Goal: Task Accomplishment & Management: Manage account settings

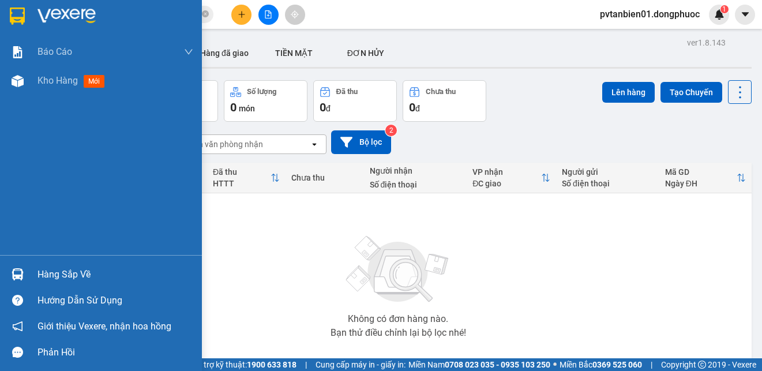
drag, startPoint x: 0, startPoint y: 0, endPoint x: 17, endPoint y: 281, distance: 281.3
click at [13, 281] on div at bounding box center [17, 274] width 20 height 20
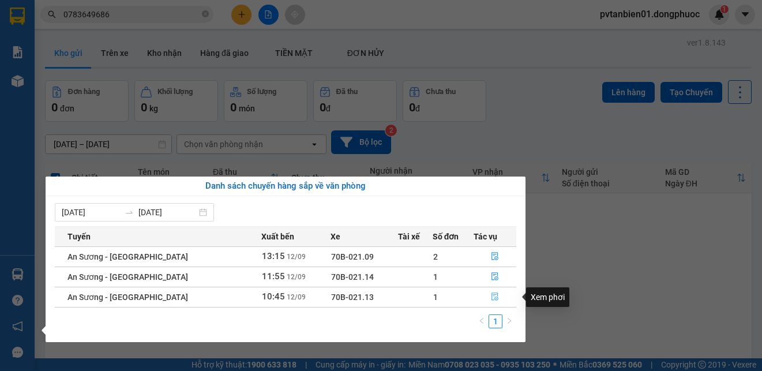
click at [491, 297] on icon "file-done" at bounding box center [495, 296] width 8 height 8
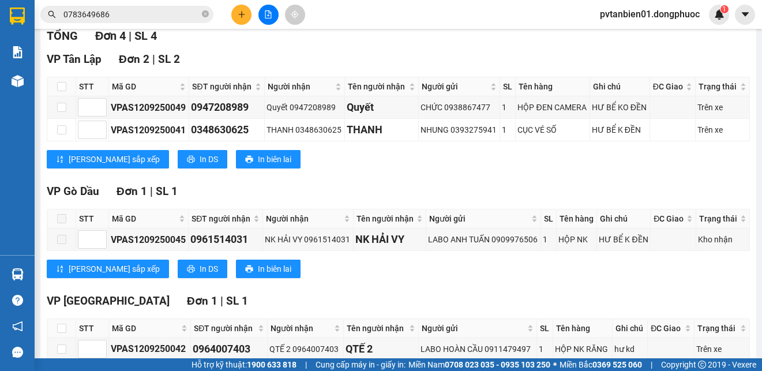
scroll to position [235, 0]
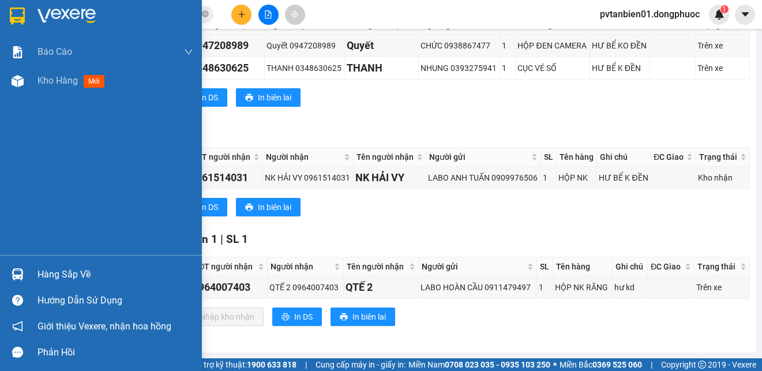
click at [17, 7] on img at bounding box center [17, 15] width 15 height 17
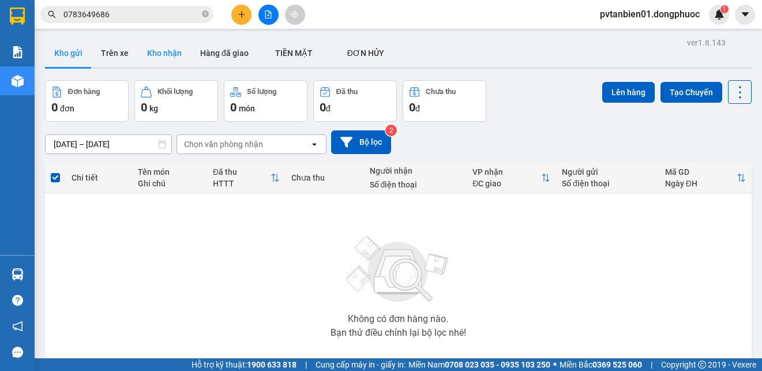
click at [164, 46] on button "Kho nhận" at bounding box center [164, 53] width 53 height 28
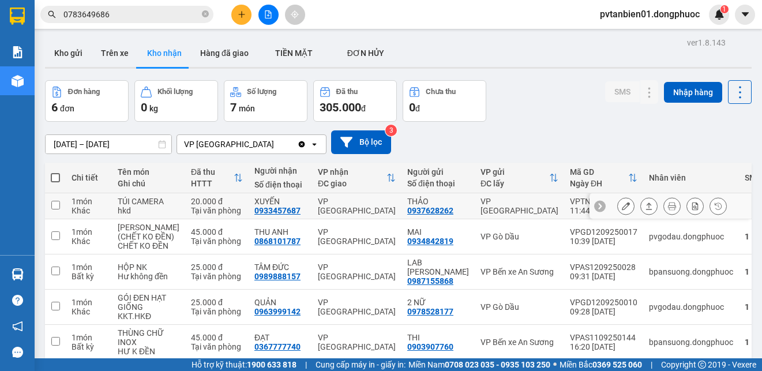
click at [646, 209] on icon at bounding box center [649, 205] width 6 height 7
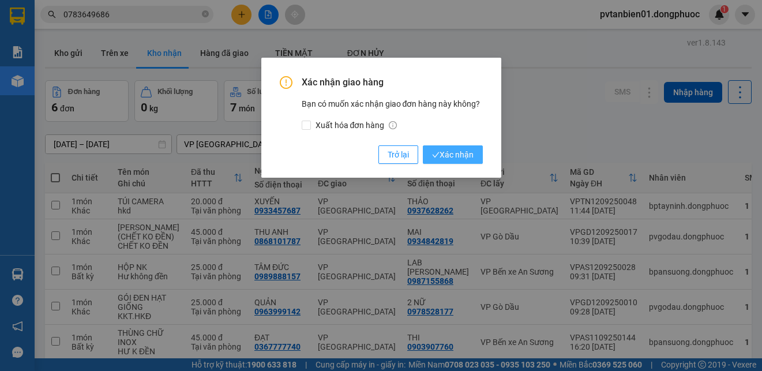
click at [465, 148] on span "Xác nhận" at bounding box center [453, 154] width 42 height 13
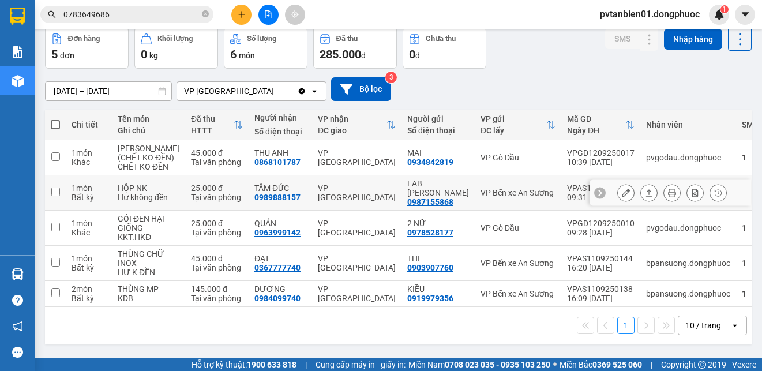
scroll to position [77, 0]
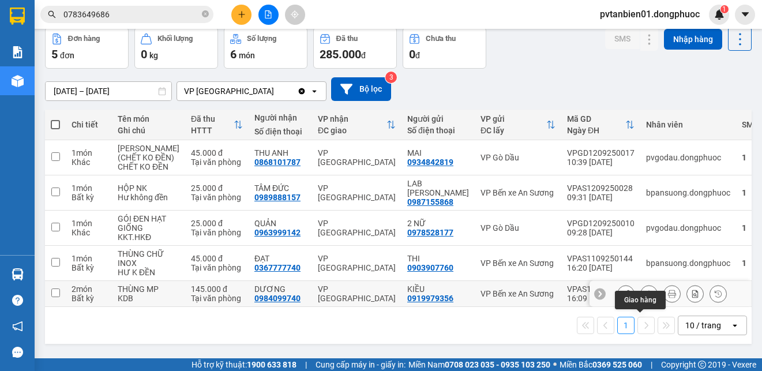
click at [643, 295] on button at bounding box center [649, 294] width 16 height 20
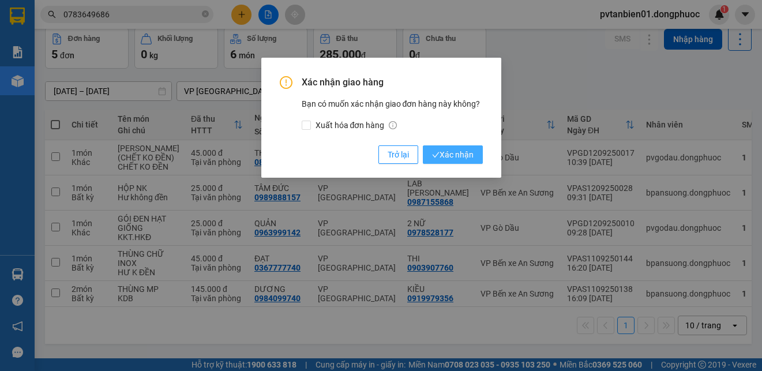
click at [451, 154] on span "Xác nhận" at bounding box center [453, 154] width 42 height 13
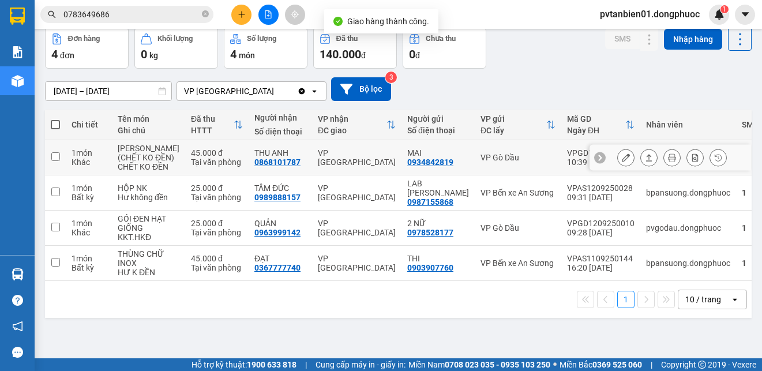
scroll to position [0, 0]
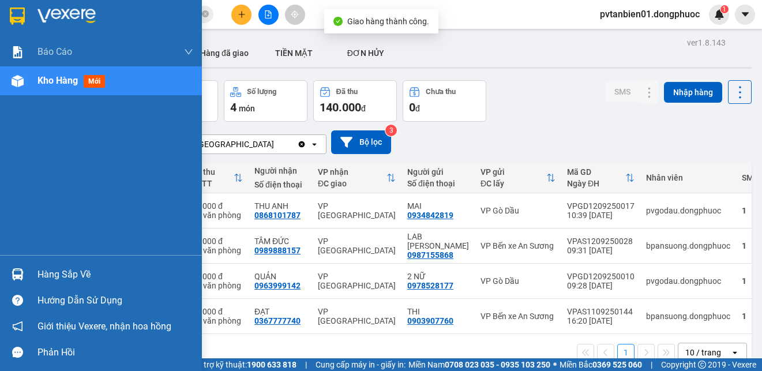
click at [20, 15] on img at bounding box center [17, 15] width 15 height 17
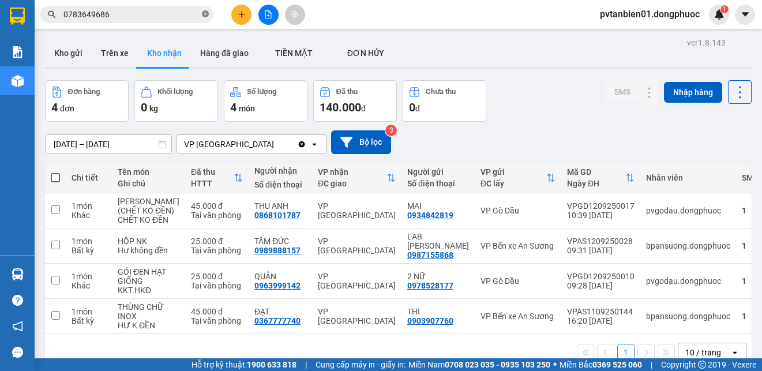
click at [206, 14] on icon "close-circle" at bounding box center [205, 13] width 7 height 7
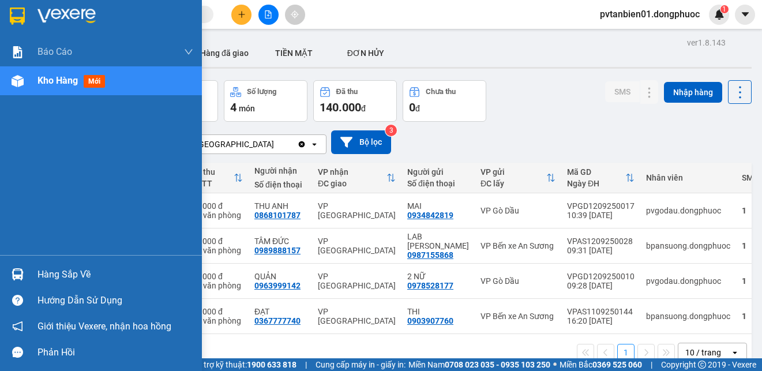
click at [22, 274] on img at bounding box center [18, 274] width 12 height 12
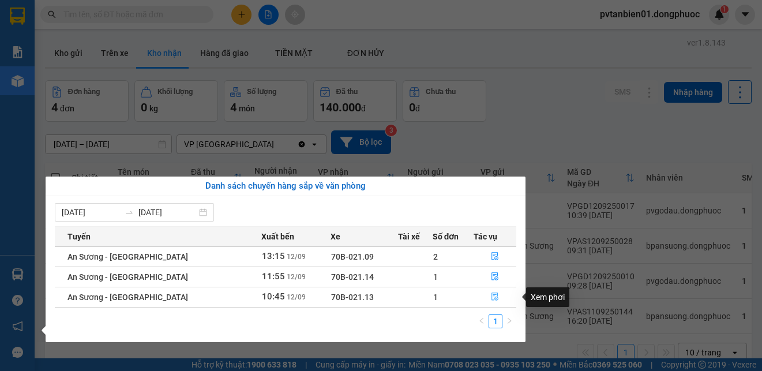
click at [492, 296] on icon "file-done" at bounding box center [495, 296] width 8 height 8
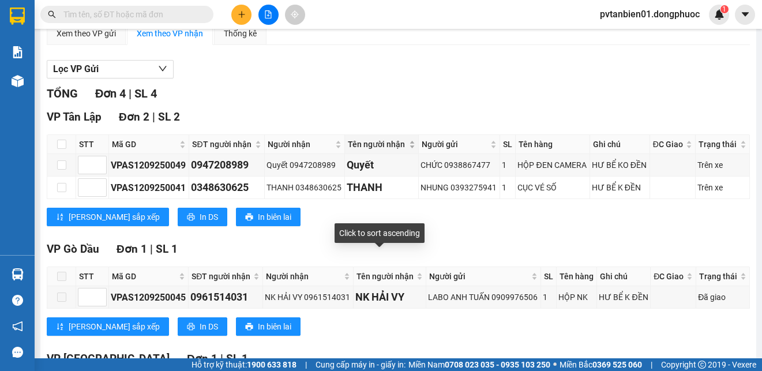
scroll to position [231, 0]
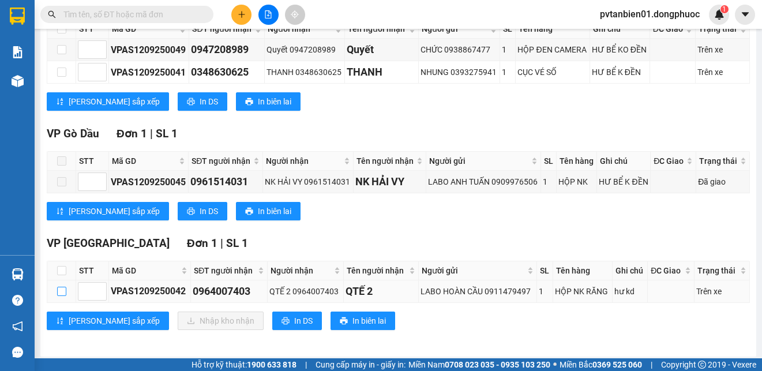
click at [61, 291] on input "checkbox" at bounding box center [61, 291] width 9 height 9
checkbox input "true"
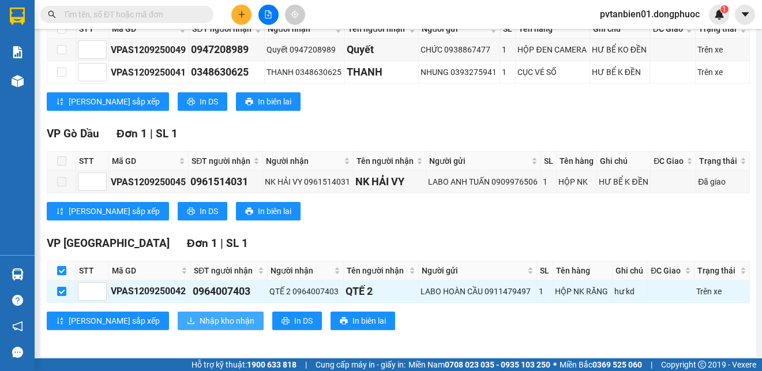
click at [199, 319] on span "Nhập kho nhận" at bounding box center [226, 320] width 55 height 13
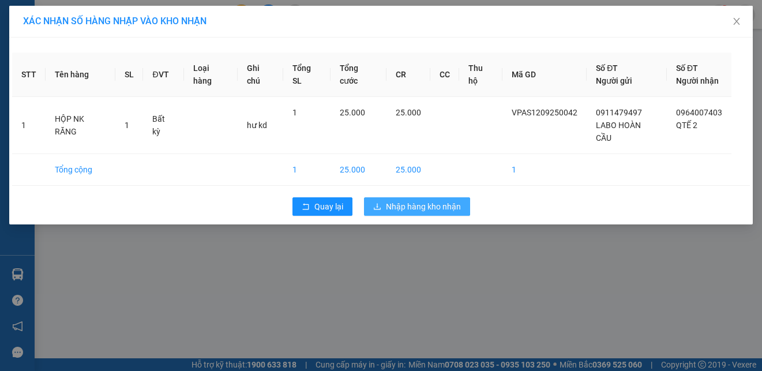
click at [454, 200] on span "Nhập hàng kho nhận" at bounding box center [423, 206] width 75 height 13
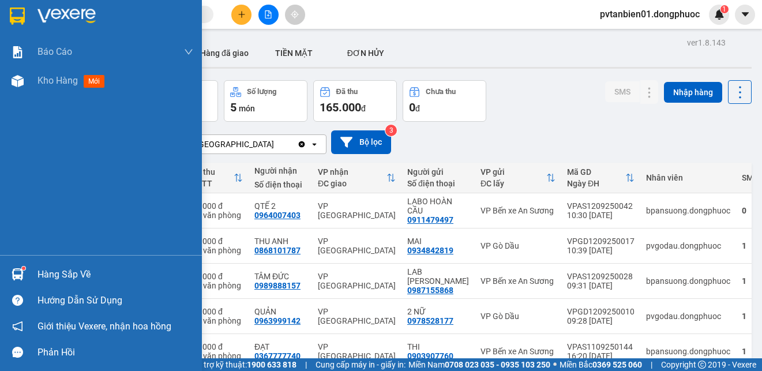
click at [35, 287] on div "Hướng dẫn sử dụng" at bounding box center [101, 300] width 202 height 26
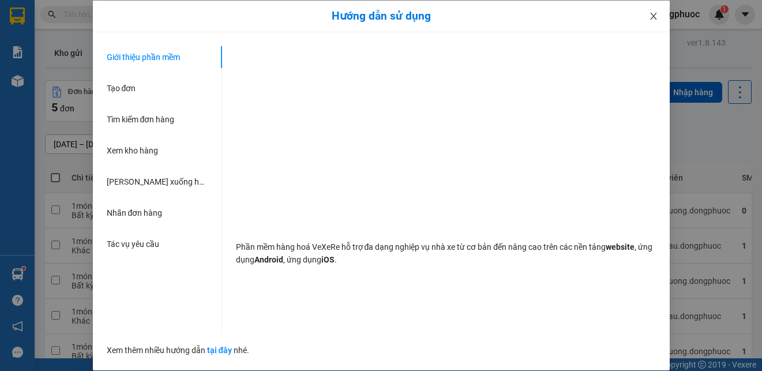
click at [657, 13] on icon "close" at bounding box center [653, 16] width 9 height 9
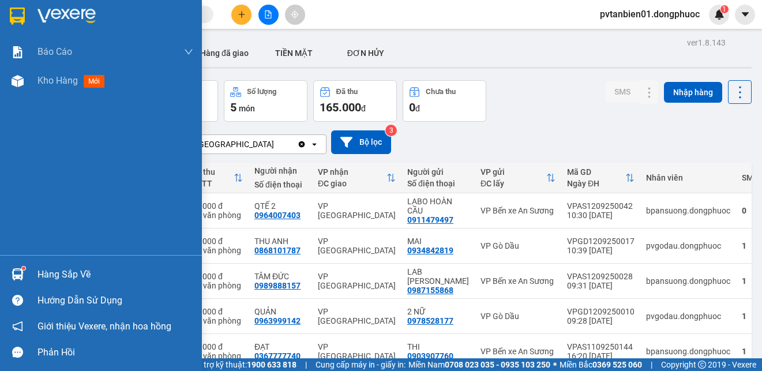
click at [72, 272] on div "Hàng sắp về" at bounding box center [115, 274] width 156 height 17
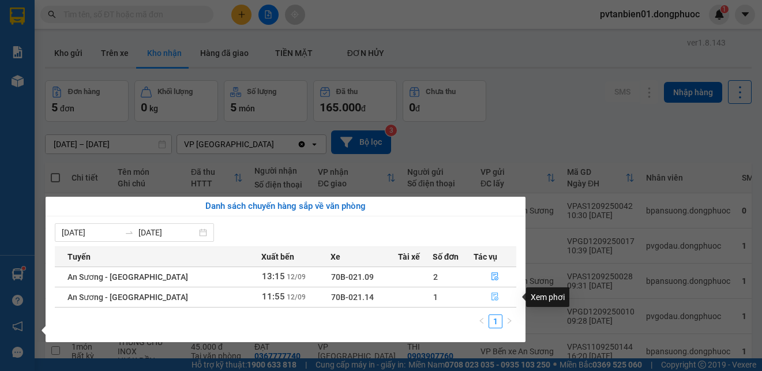
click at [491, 299] on icon "file-done" at bounding box center [494, 297] width 7 height 8
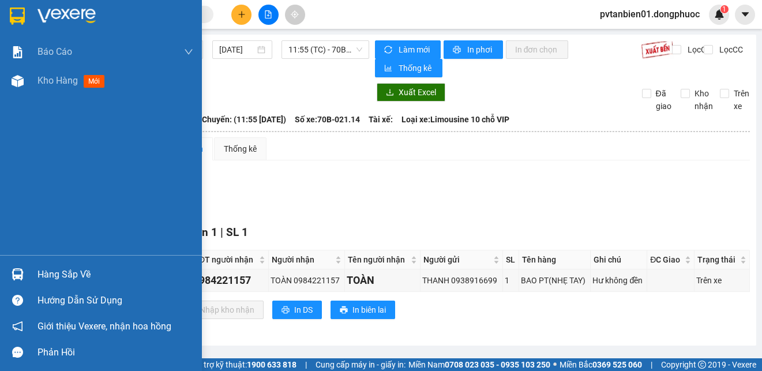
click at [21, 269] on img at bounding box center [18, 274] width 12 height 12
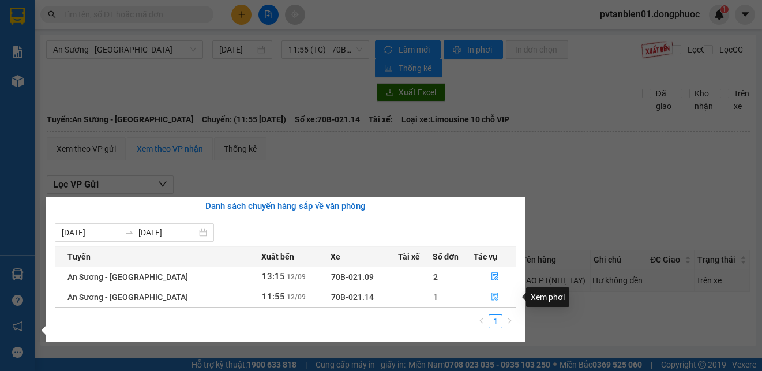
click at [491, 300] on icon "file-done" at bounding box center [494, 297] width 7 height 8
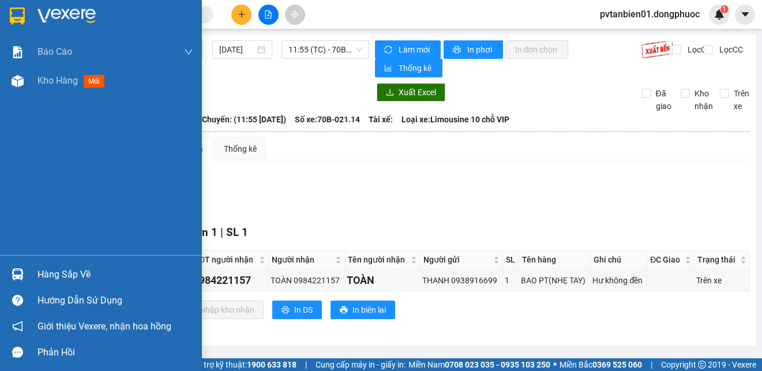
click at [13, 15] on img at bounding box center [17, 15] width 15 height 17
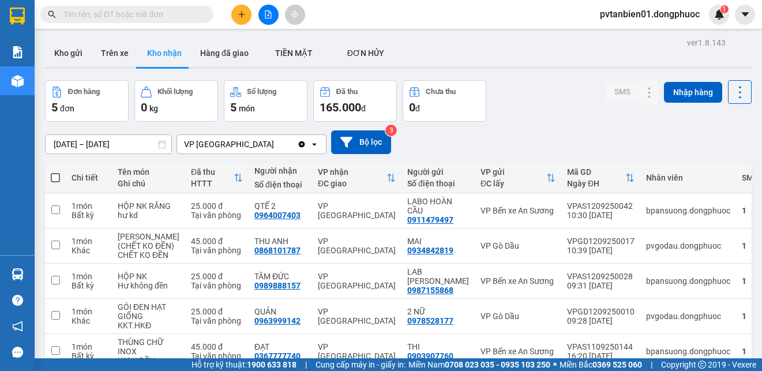
click at [242, 17] on icon "plus" at bounding box center [242, 14] width 8 height 8
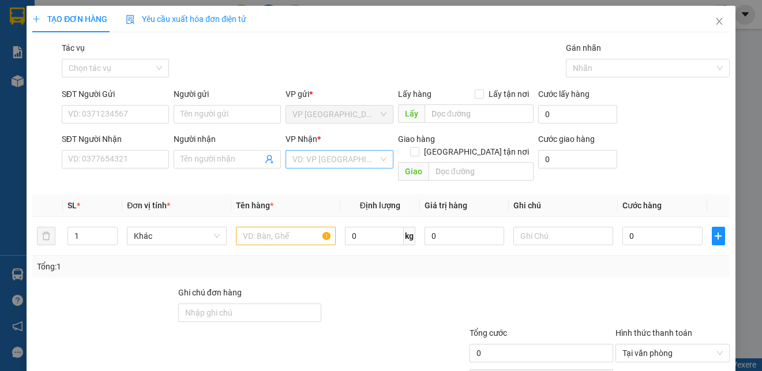
click at [353, 157] on input "search" at bounding box center [334, 158] width 85 height 17
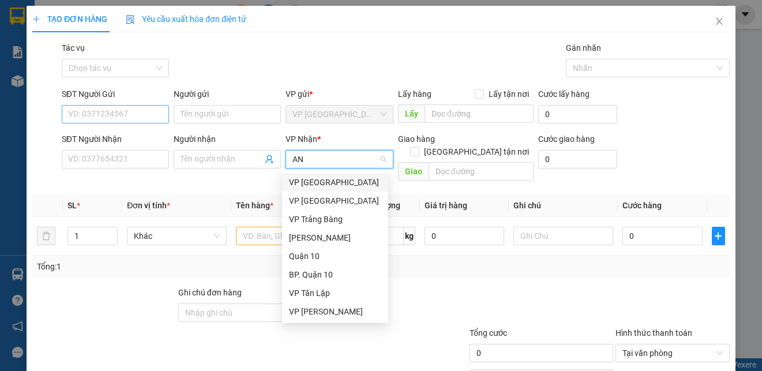
type input "AN"
click at [114, 113] on input "SĐT Người Gửi" at bounding box center [115, 114] width 107 height 18
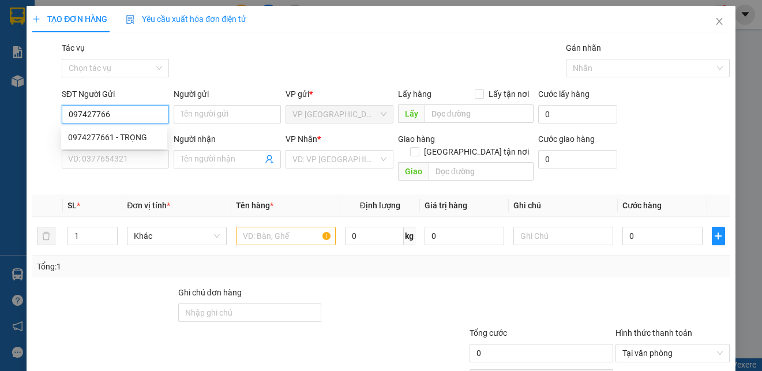
type input "0974277661"
click at [122, 137] on div "0974277661 - TRỌNG" at bounding box center [114, 137] width 92 height 13
type input "TRỌNG"
type input "0937357245"
type input "PHƯƠNG"
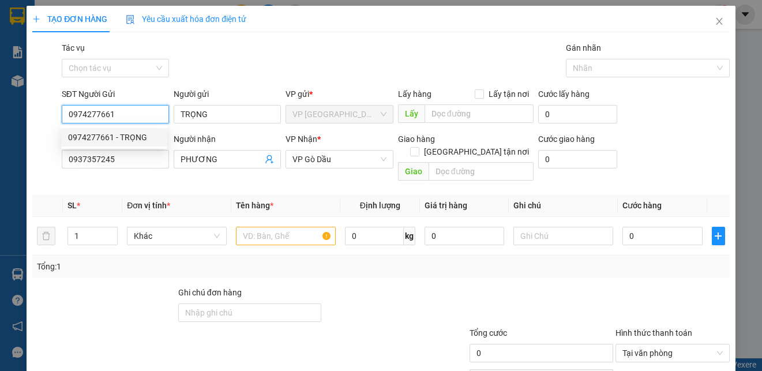
type input "30.000"
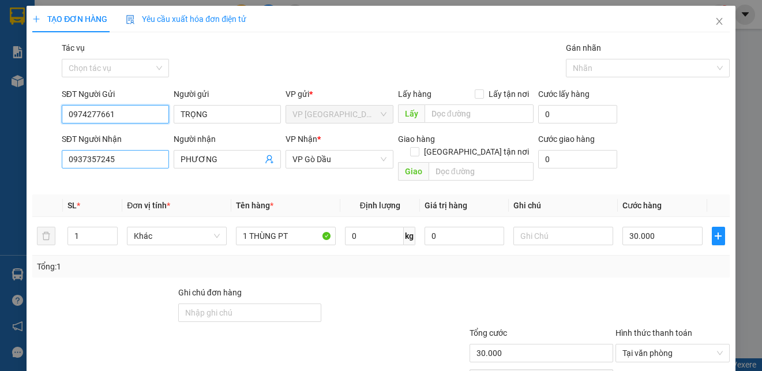
type input "0974277661"
click at [137, 160] on input "0937357245" at bounding box center [115, 159] width 107 height 18
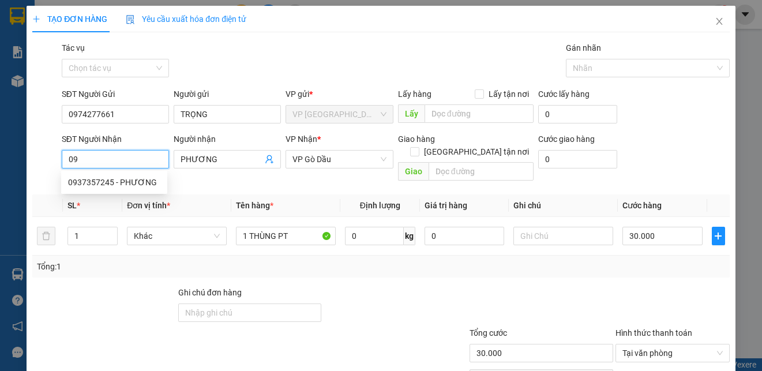
type input "0"
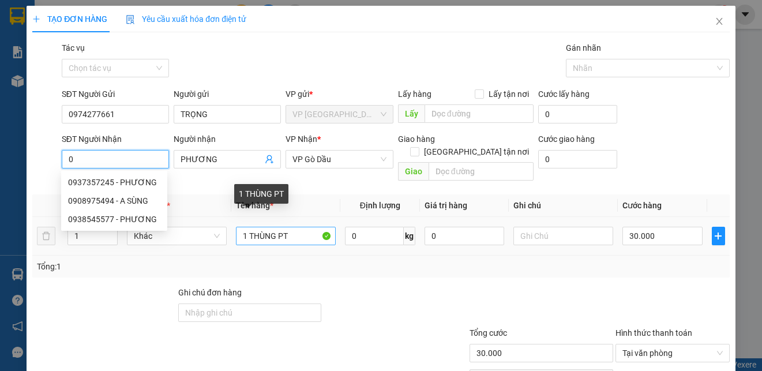
type input "0"
click at [288, 227] on input "1 THÙNG PT" at bounding box center [286, 236] width 100 height 18
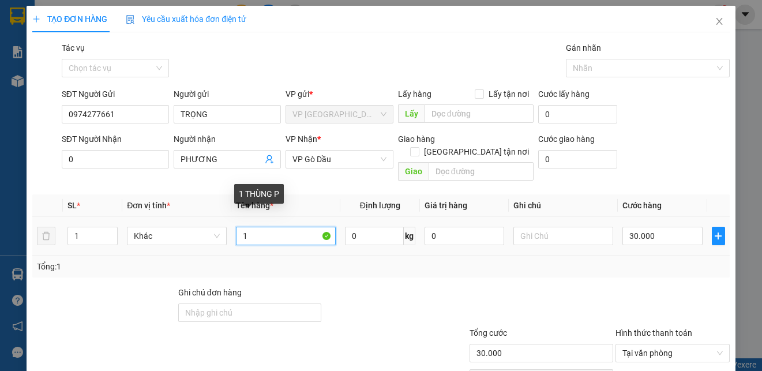
type input "1"
type input "THÙNG HỘP ĐEN XE"
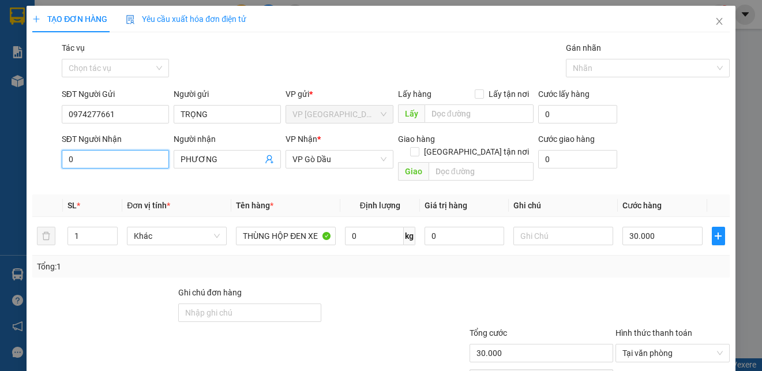
click at [82, 161] on input "0" at bounding box center [115, 159] width 107 height 18
type input "0932798050"
click at [234, 164] on input "PHƯƠNG" at bounding box center [221, 159] width 82 height 13
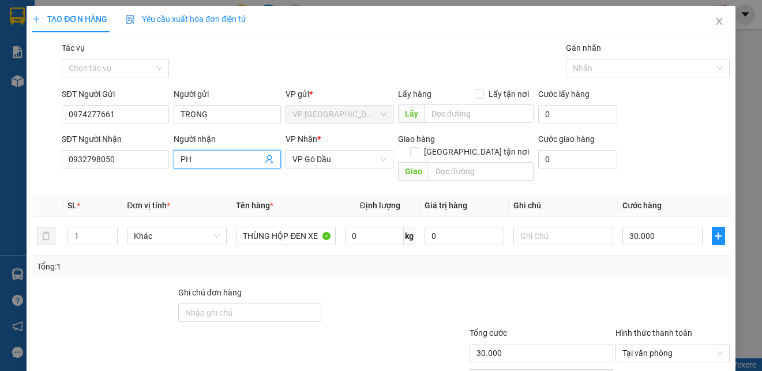
type input "P"
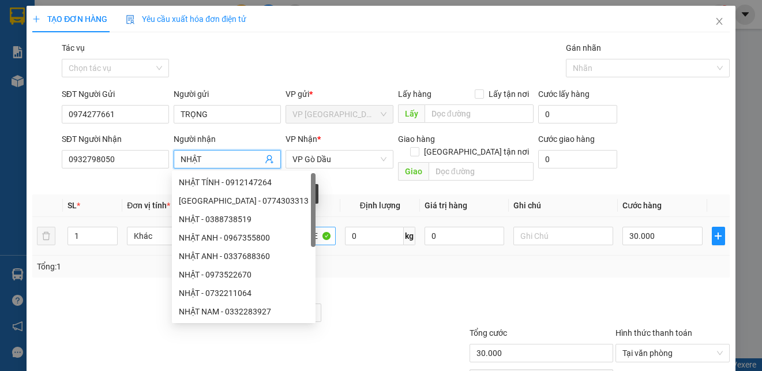
type input "NHẬT"
click at [316, 227] on input "THÙNG HỘP ĐEN XE" at bounding box center [286, 236] width 100 height 18
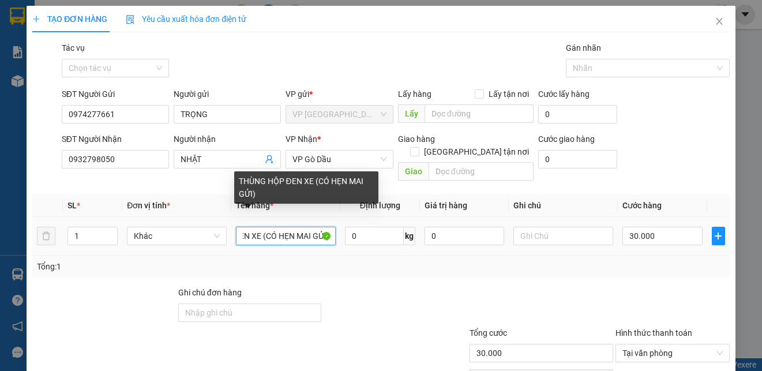
scroll to position [0, 59]
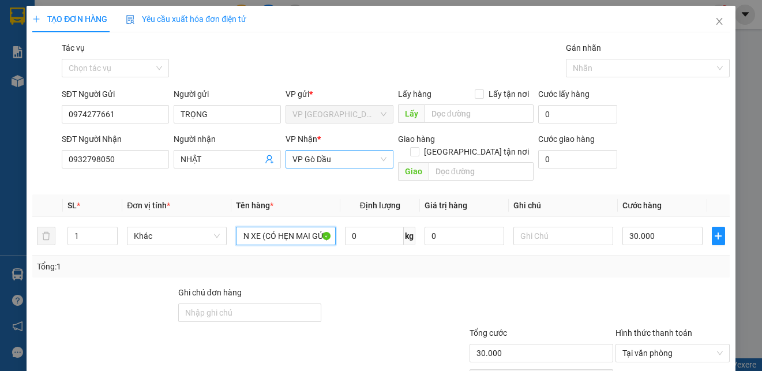
click at [337, 160] on span "VP Gò Dầu" at bounding box center [338, 158] width 93 height 17
type input "THÙNG HỘP ĐEN XE (CÓ HẸN MAI GỬI)"
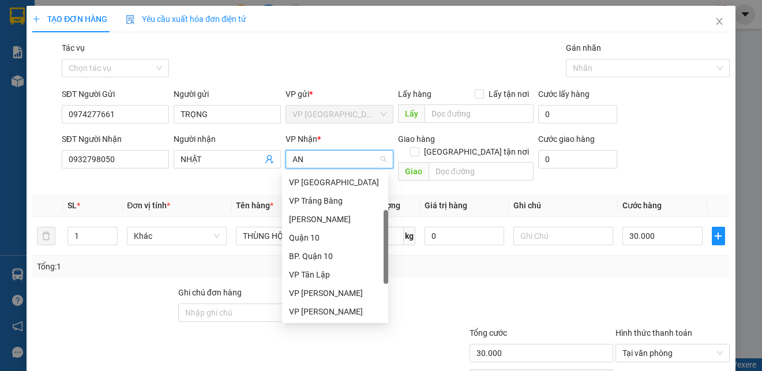
scroll to position [0, 0]
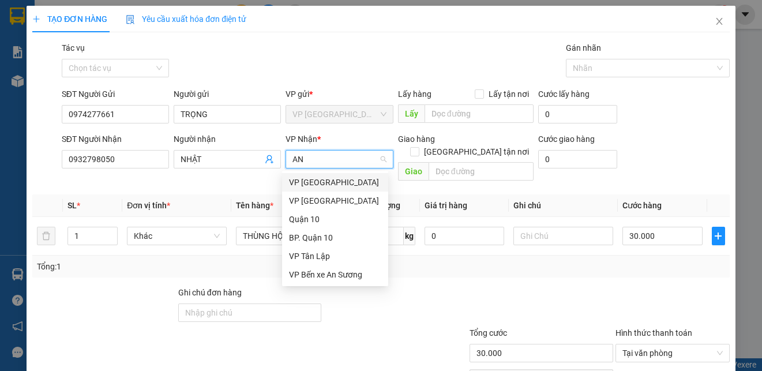
type input "AN S"
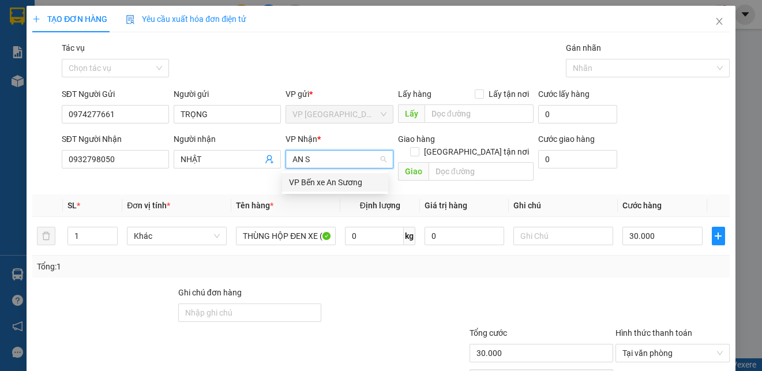
click at [333, 184] on div "VP Bến xe An Sương" at bounding box center [335, 182] width 92 height 13
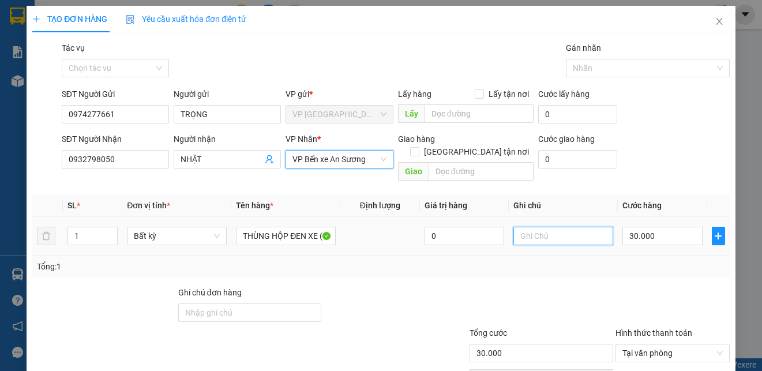
click at [568, 229] on input "text" at bounding box center [563, 236] width 100 height 18
type input "HƯ KHÔNG ĐỀN"
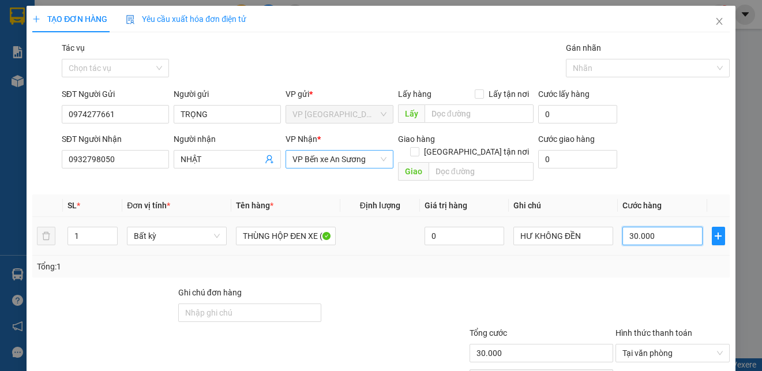
click at [638, 228] on input "30.000" at bounding box center [662, 236] width 80 height 18
type input "2"
type input "25"
type input "250"
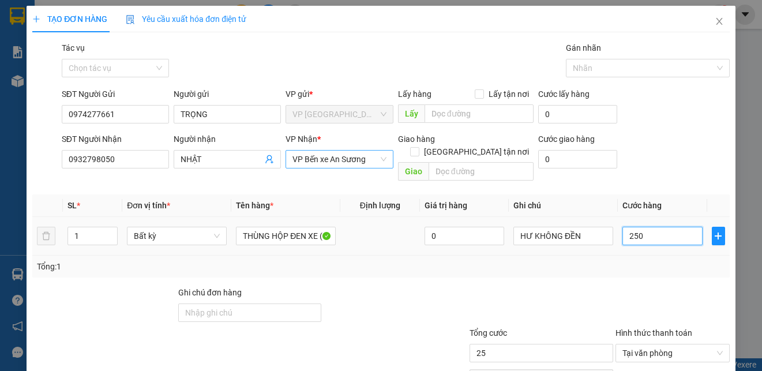
type input "250"
type input "2.500"
type input "25.000"
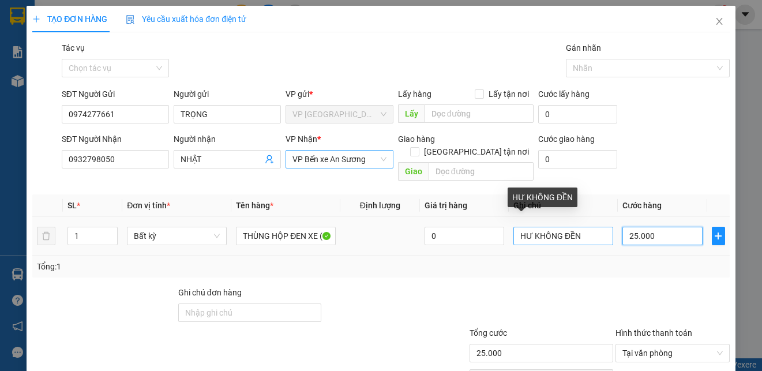
scroll to position [56, 0]
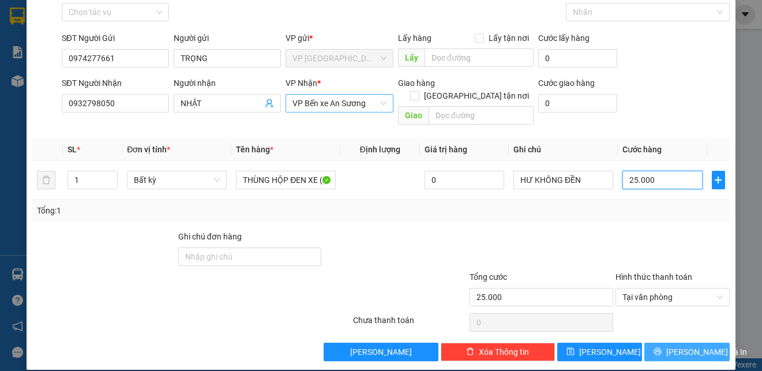
type input "25.000"
click at [665, 342] on button "[PERSON_NAME] và In" at bounding box center [686, 351] width 85 height 18
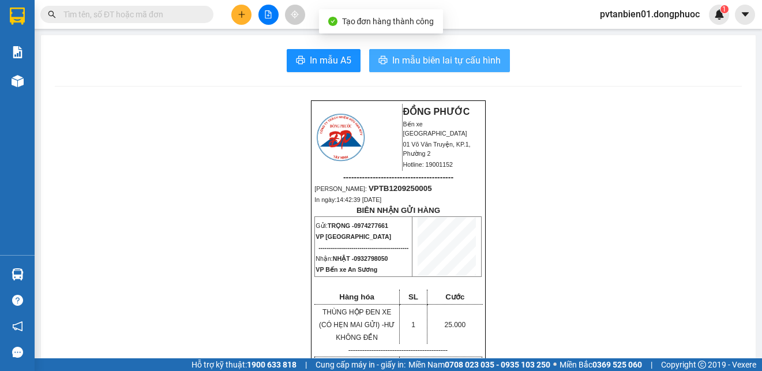
click at [436, 59] on span "In mẫu biên lai tự cấu hình" at bounding box center [446, 60] width 108 height 14
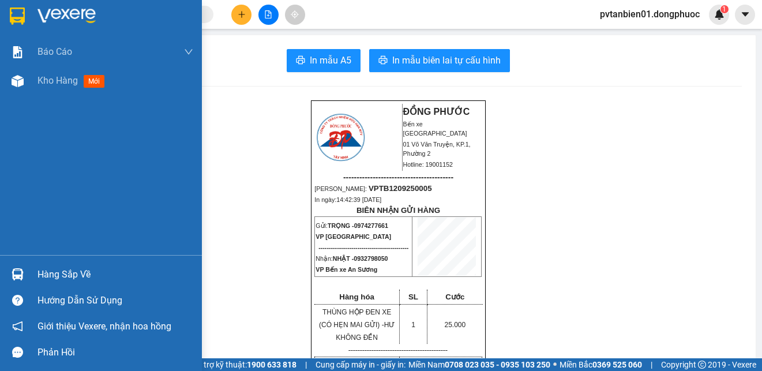
click at [18, 16] on img at bounding box center [17, 15] width 15 height 17
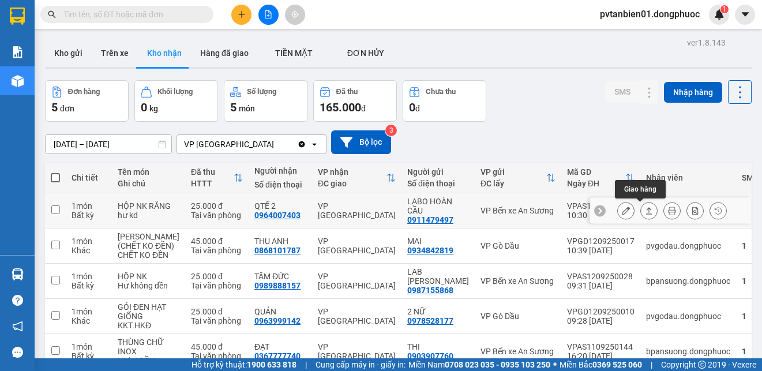
click at [645, 206] on icon at bounding box center [649, 210] width 8 height 8
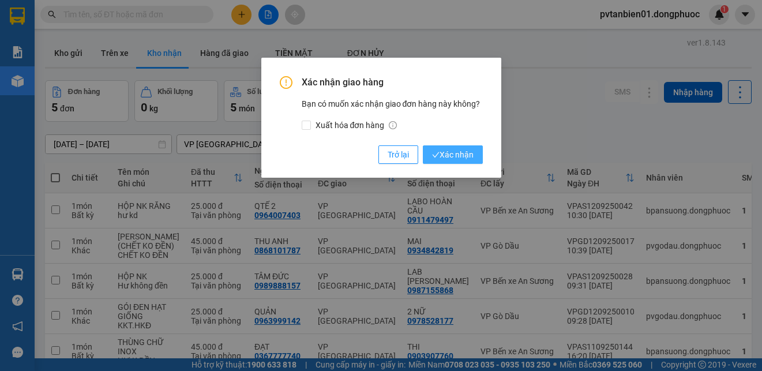
click at [453, 156] on span "Xác nhận" at bounding box center [453, 154] width 42 height 13
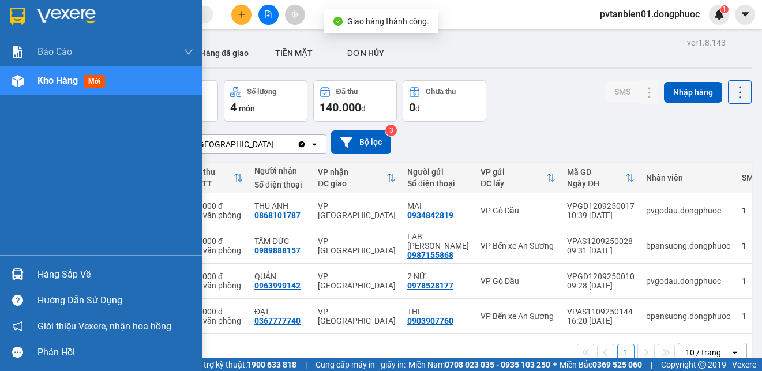
click at [27, 266] on div at bounding box center [17, 274] width 20 height 20
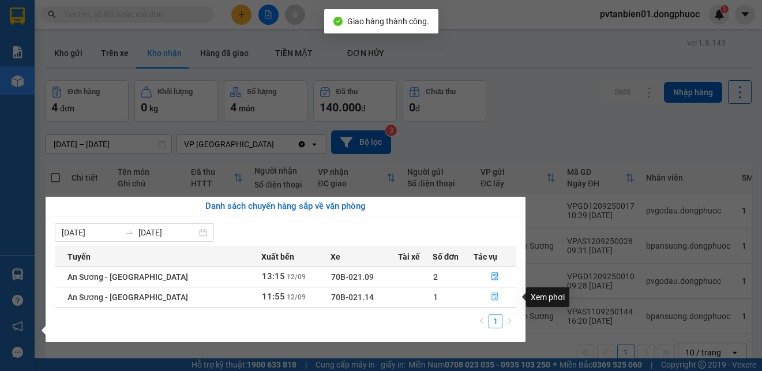
click at [487, 291] on button "button" at bounding box center [495, 297] width 42 height 18
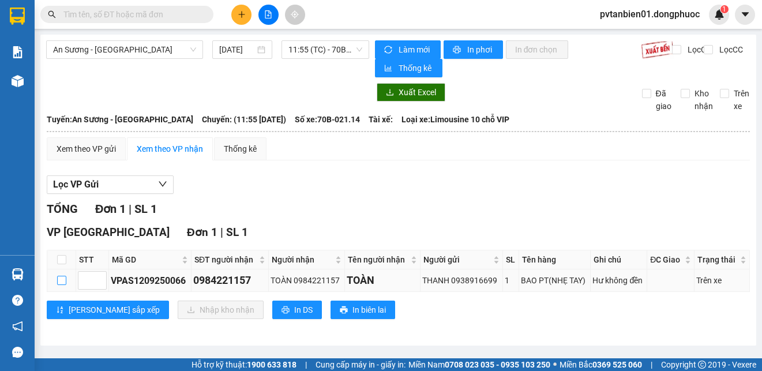
click at [63, 279] on input "checkbox" at bounding box center [61, 280] width 9 height 9
checkbox input "true"
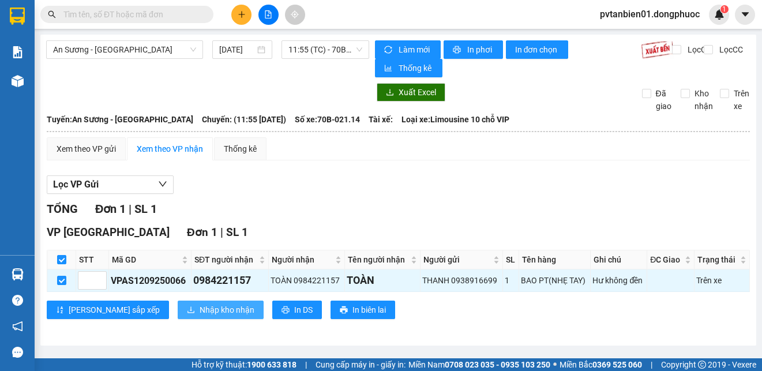
click at [199, 304] on span "Nhập kho nhận" at bounding box center [226, 309] width 55 height 13
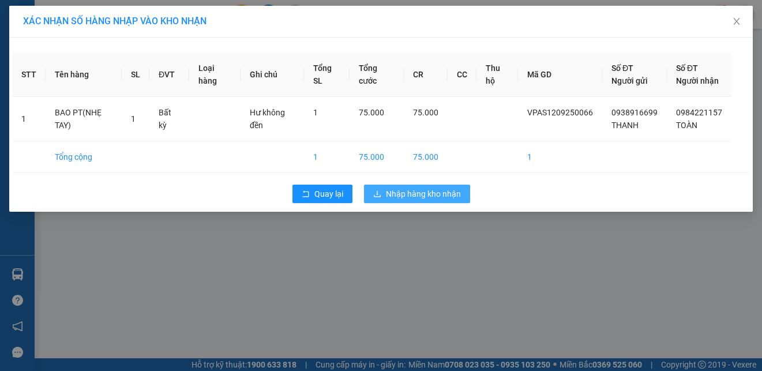
click at [422, 200] on span "Nhập hàng kho nhận" at bounding box center [423, 193] width 75 height 13
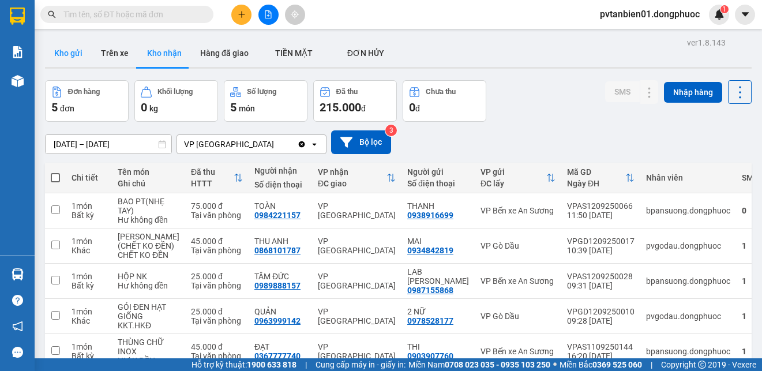
click at [78, 48] on button "Kho gửi" at bounding box center [68, 53] width 47 height 28
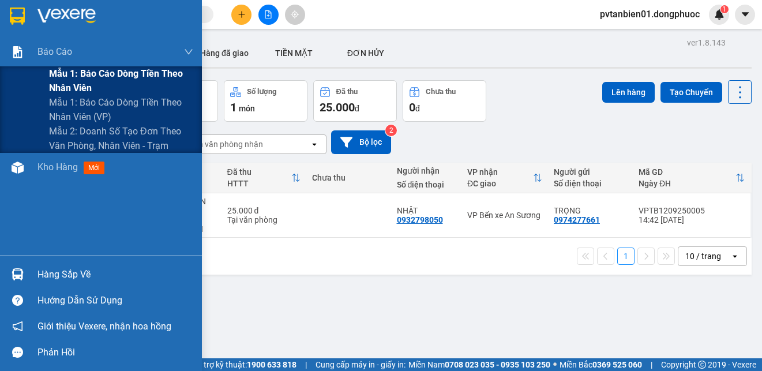
click at [143, 73] on span "Mẫu 1: Báo cáo dòng tiền theo nhân viên" at bounding box center [121, 80] width 144 height 29
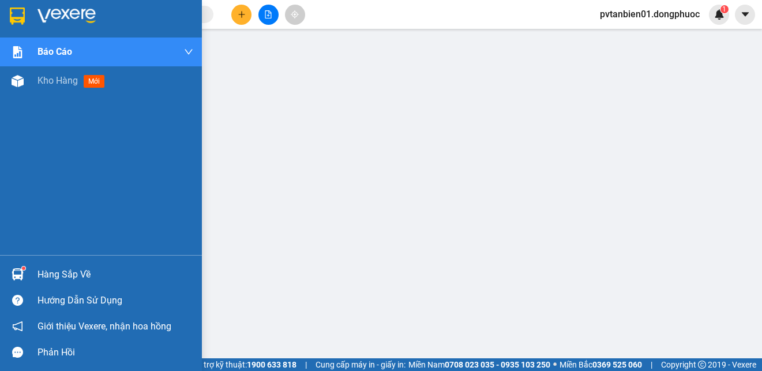
click at [13, 15] on img at bounding box center [17, 15] width 15 height 17
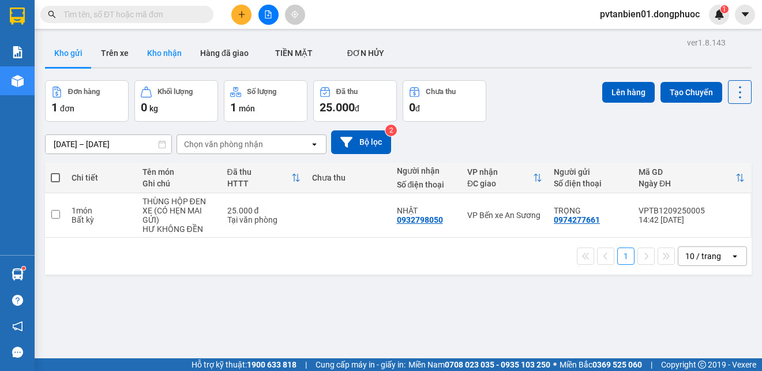
click at [176, 48] on button "Kho nhận" at bounding box center [164, 53] width 53 height 28
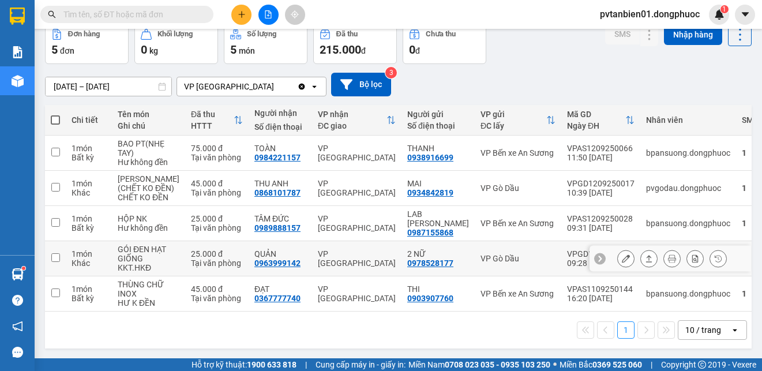
scroll to position [104, 0]
click at [645, 257] on icon at bounding box center [649, 258] width 8 height 8
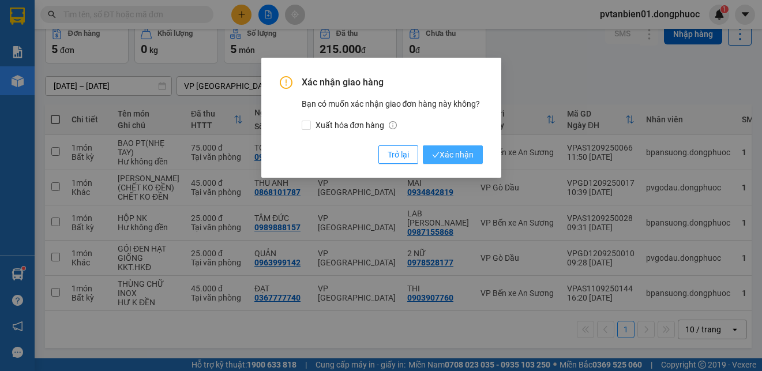
click at [465, 152] on span "Xác nhận" at bounding box center [453, 154] width 42 height 13
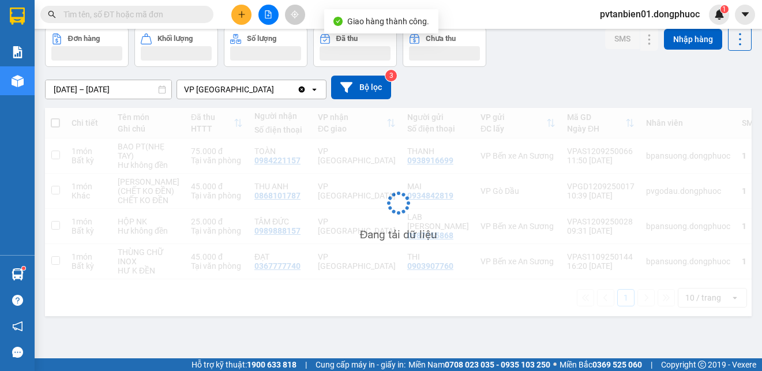
scroll to position [60, 0]
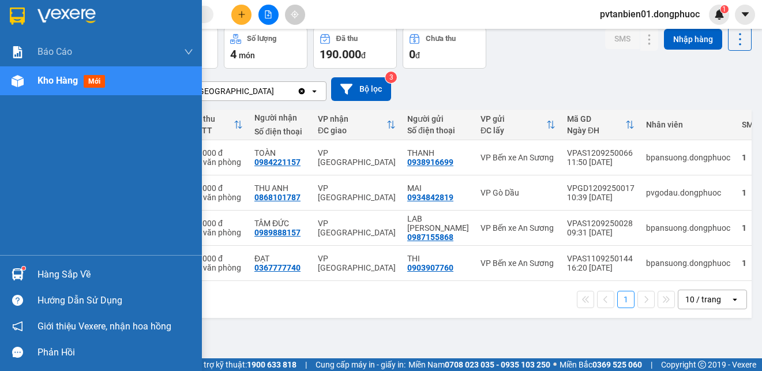
click at [16, 263] on div "Hàng sắp về" at bounding box center [101, 274] width 202 height 26
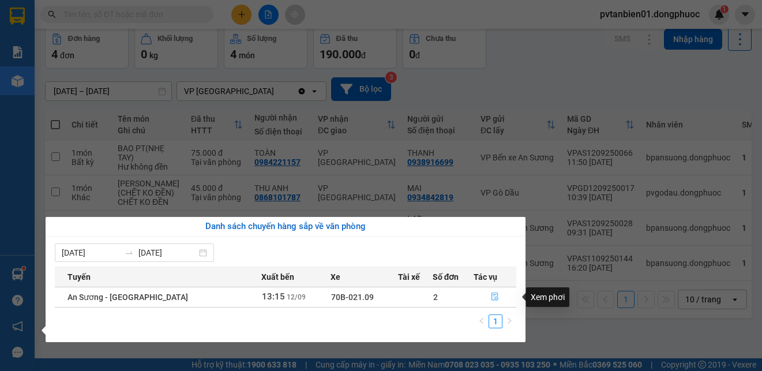
click at [493, 299] on icon "file-done" at bounding box center [495, 296] width 8 height 8
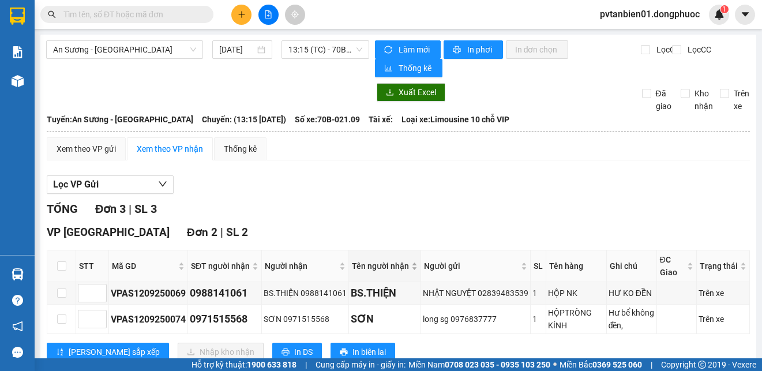
scroll to position [115, 0]
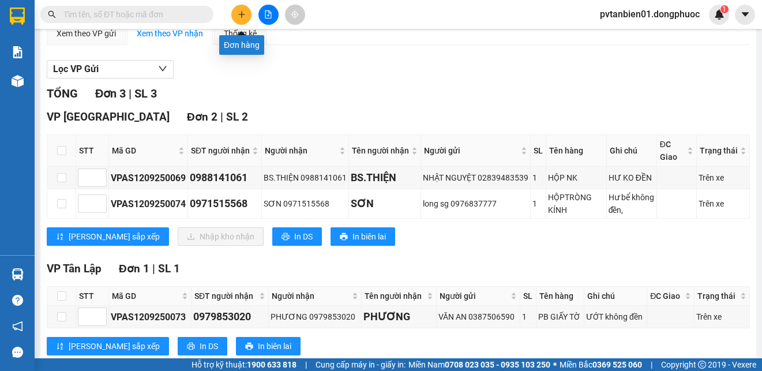
click at [244, 7] on button at bounding box center [241, 15] width 20 height 20
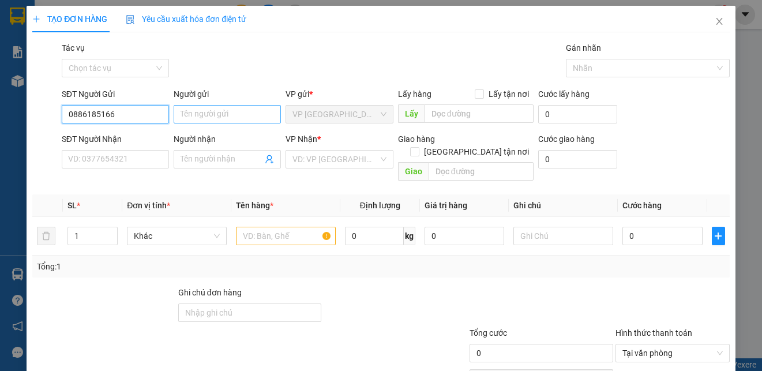
type input "0886185166"
click at [227, 115] on input "Người gửi" at bounding box center [227, 114] width 107 height 18
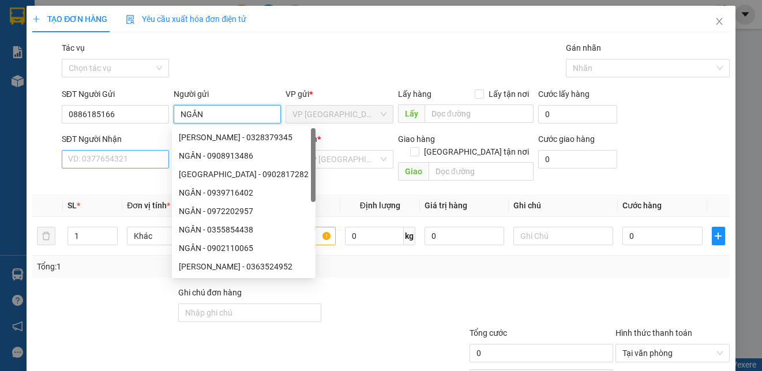
type input "NGÂN"
click at [95, 158] on input "SĐT Người Nhận" at bounding box center [115, 159] width 107 height 18
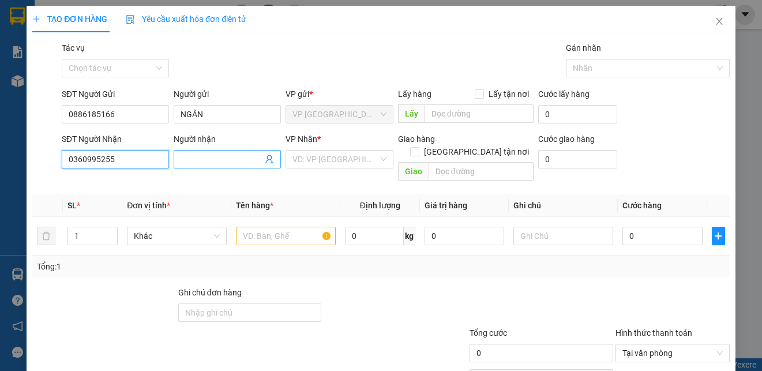
type input "0360995255"
click at [192, 157] on input "Người nhận" at bounding box center [221, 159] width 82 height 13
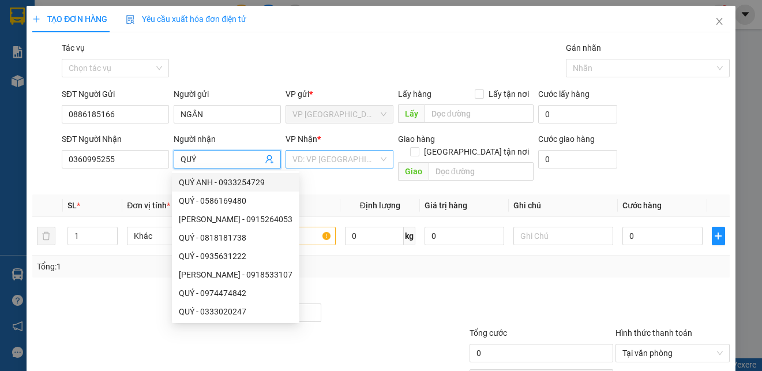
type input "QUÝ"
click at [355, 164] on input "search" at bounding box center [334, 158] width 85 height 17
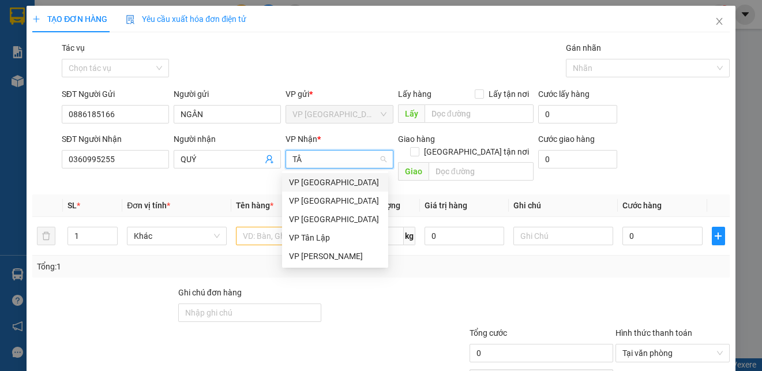
type input "TÂY"
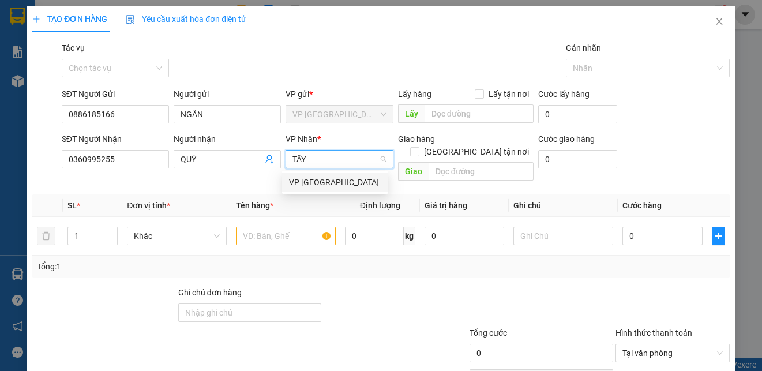
click at [327, 176] on div "VP [GEOGRAPHIC_DATA]" at bounding box center [335, 182] width 92 height 13
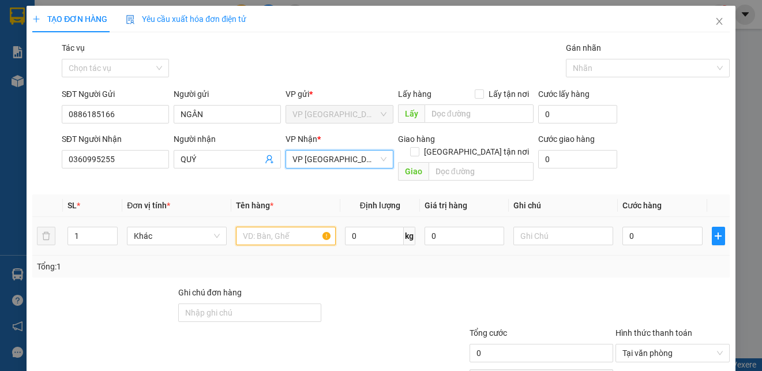
click at [270, 227] on input "text" at bounding box center [286, 236] width 100 height 18
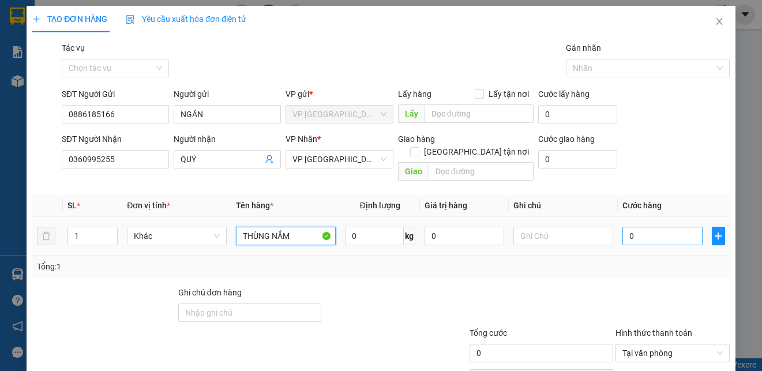
type input "THÙNG NẮM"
click at [639, 229] on input "0" at bounding box center [662, 236] width 80 height 18
type input "2"
type input "20"
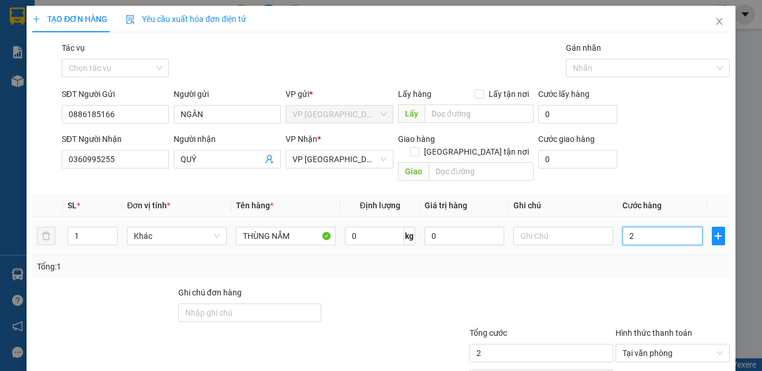
type input "20"
type input "200"
type input "2.000"
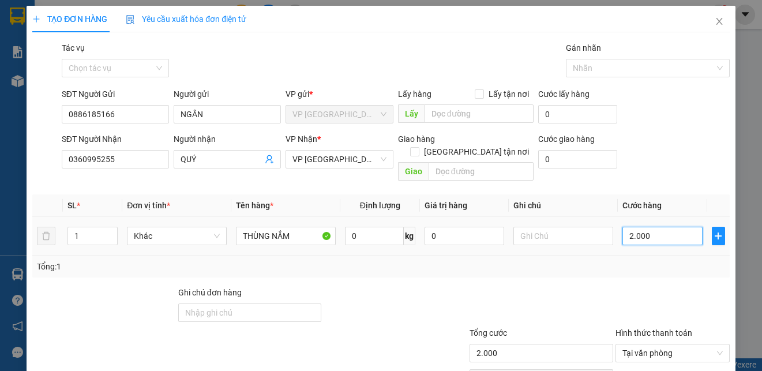
type input "20.000"
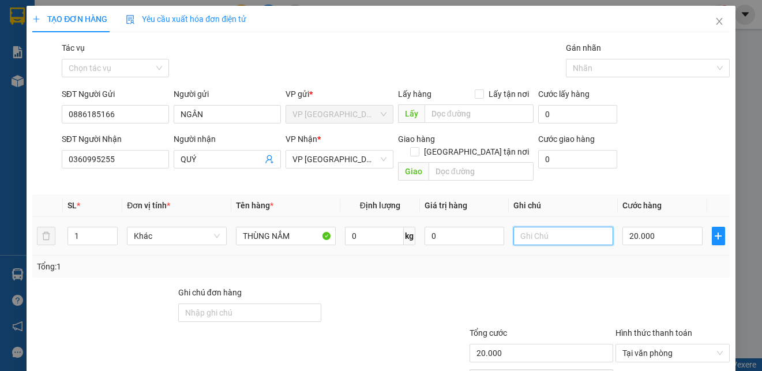
click at [536, 227] on input "text" at bounding box center [563, 236] width 100 height 18
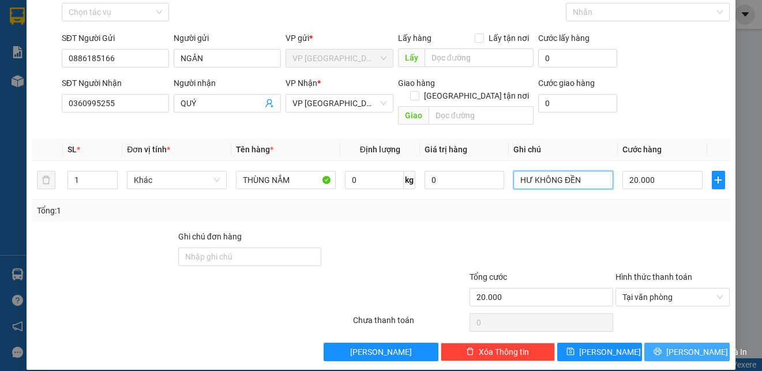
type input "HƯ KHÔNG ĐỀN"
click at [663, 342] on button "[PERSON_NAME] và In" at bounding box center [686, 351] width 85 height 18
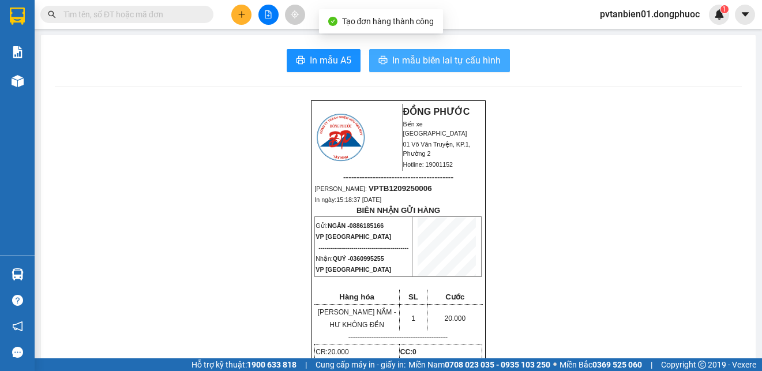
click at [462, 54] on span "In mẫu biên lai tự cấu hình" at bounding box center [446, 60] width 108 height 14
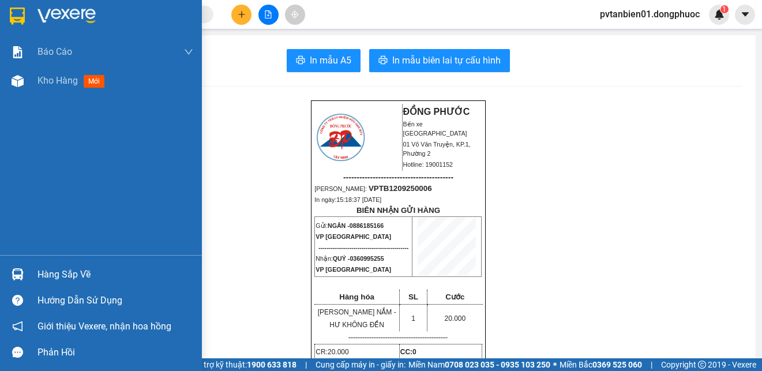
click at [10, 18] on img at bounding box center [17, 15] width 15 height 17
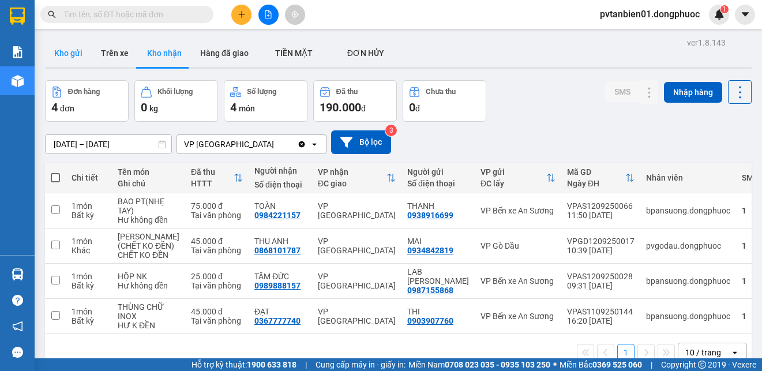
click at [67, 54] on button "Kho gửi" at bounding box center [68, 53] width 47 height 28
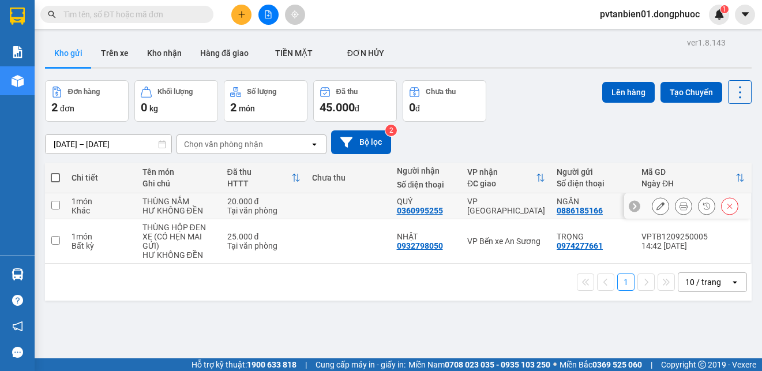
click at [334, 199] on td at bounding box center [348, 206] width 85 height 26
checkbox input "true"
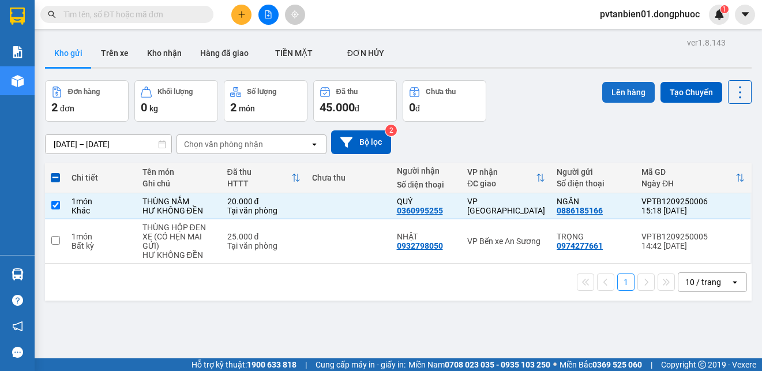
click at [619, 91] on button "Lên hàng" at bounding box center [628, 92] width 52 height 21
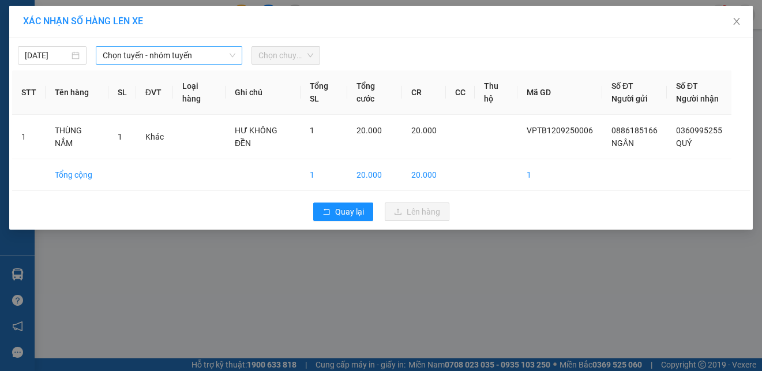
click at [160, 58] on span "Chọn tuyến - nhóm tuyến" at bounding box center [169, 55] width 133 height 17
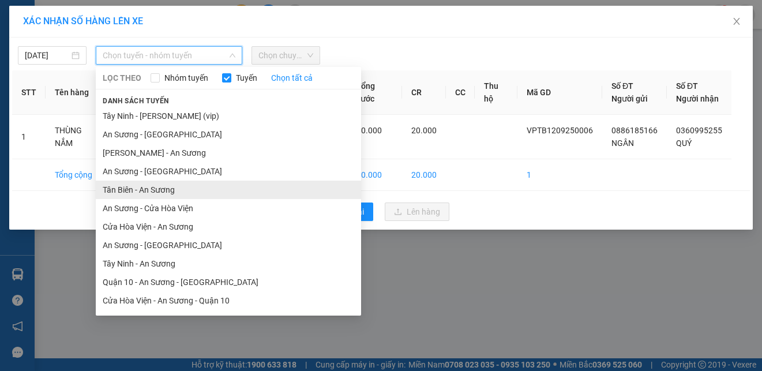
click at [206, 186] on li "Tân Biên - An Sương" at bounding box center [228, 189] width 265 height 18
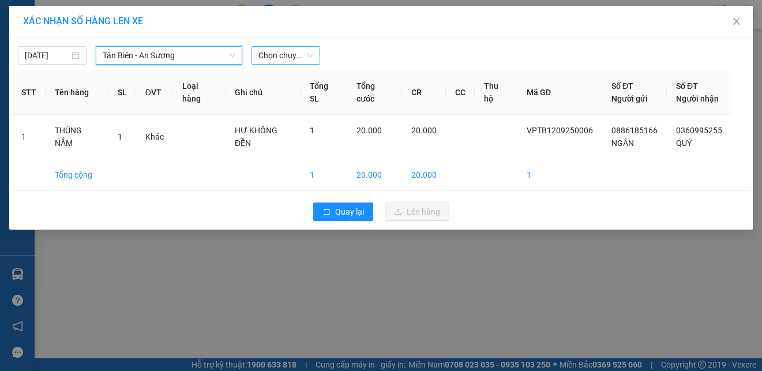
click at [287, 55] on span "Chọn chuyến" at bounding box center [285, 55] width 55 height 17
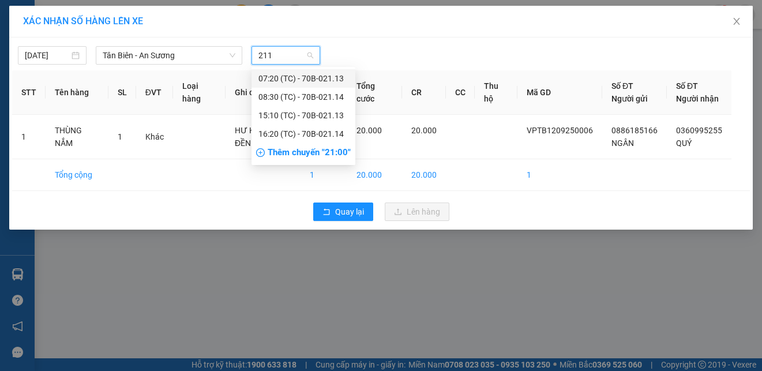
type input "2113"
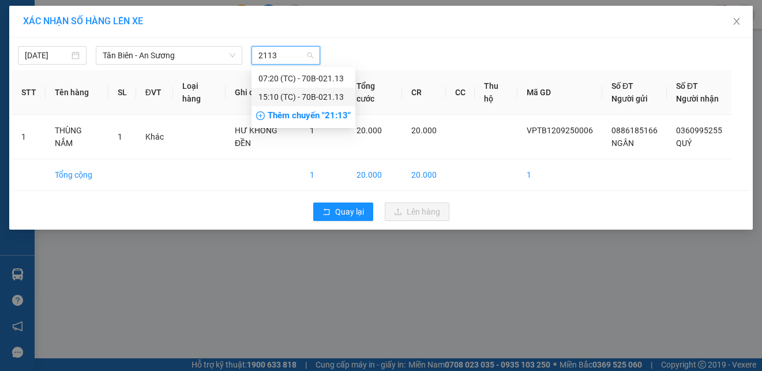
click at [302, 96] on div "15:10 (TC) - 70B-021.13" at bounding box center [303, 97] width 90 height 13
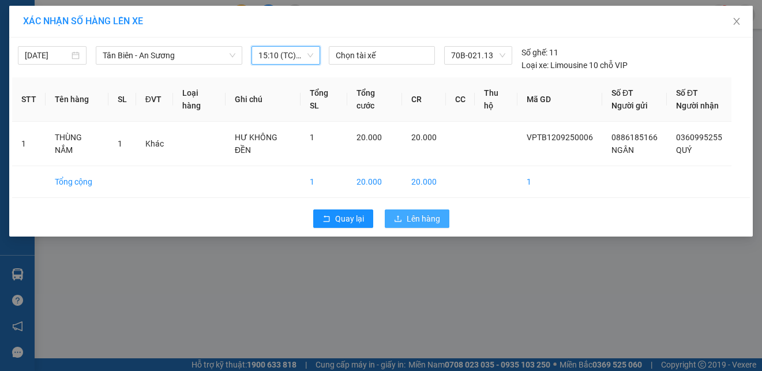
click at [411, 217] on span "Lên hàng" at bounding box center [422, 218] width 33 height 13
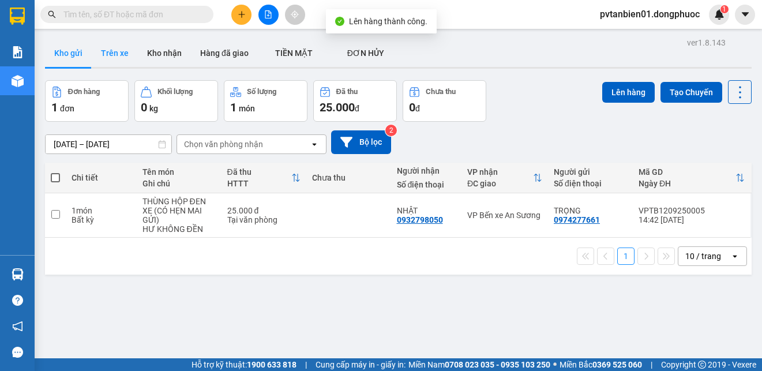
click at [117, 58] on button "Trên xe" at bounding box center [115, 53] width 46 height 28
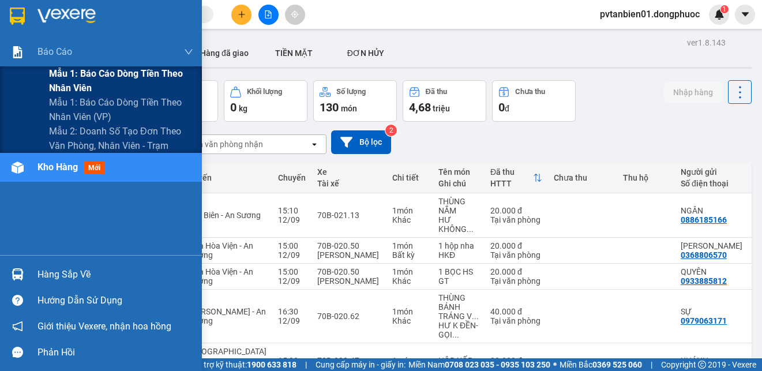
click at [113, 77] on span "Mẫu 1: Báo cáo dòng tiền theo nhân viên" at bounding box center [121, 80] width 144 height 29
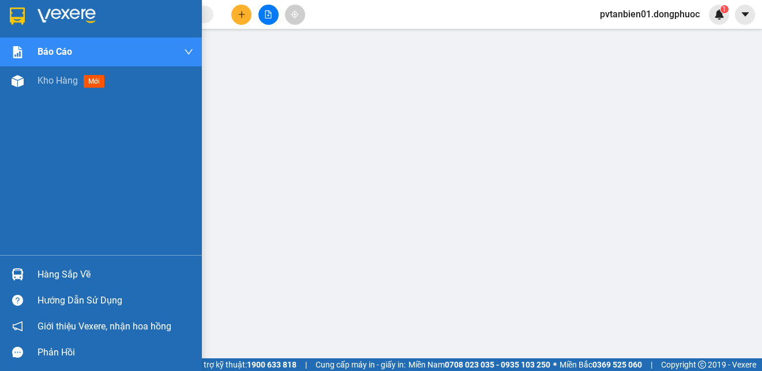
click at [17, 12] on img at bounding box center [17, 15] width 15 height 17
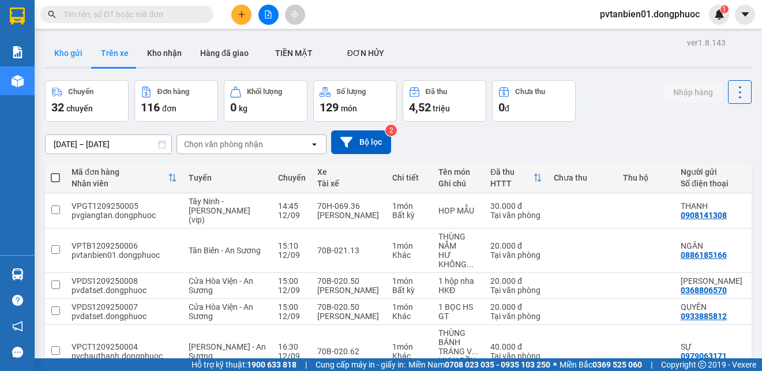
click at [72, 53] on button "Kho gửi" at bounding box center [68, 53] width 47 height 28
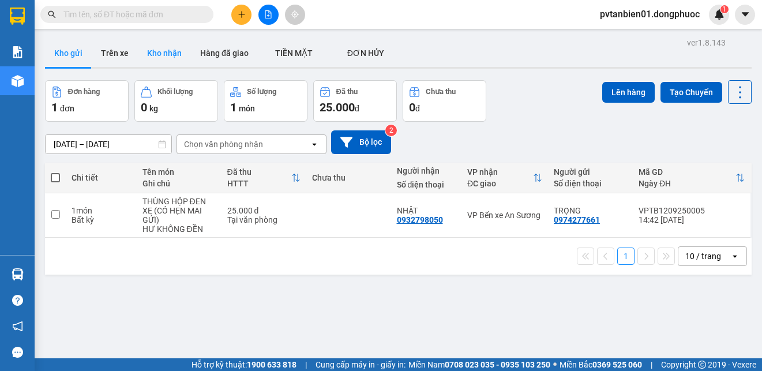
drag, startPoint x: 161, startPoint y: 44, endPoint x: 179, endPoint y: 57, distance: 21.4
click at [161, 46] on button "Kho nhận" at bounding box center [164, 53] width 53 height 28
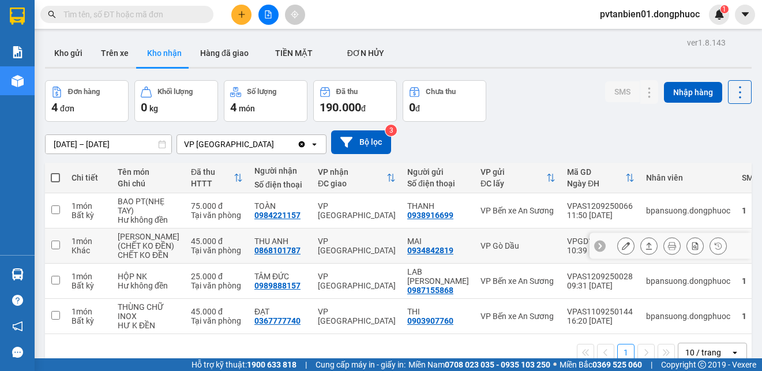
scroll to position [58, 0]
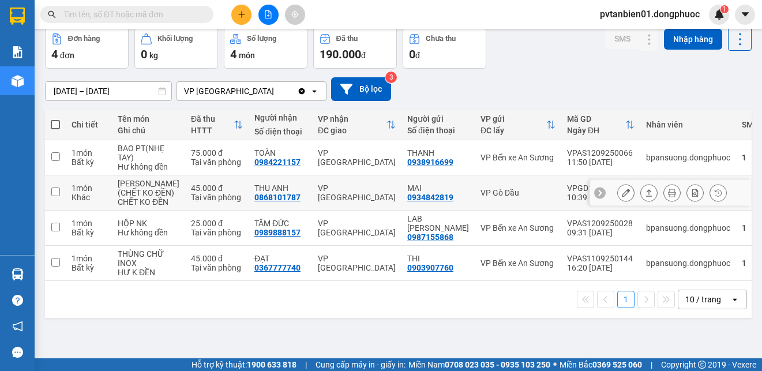
click at [645, 197] on icon at bounding box center [649, 193] width 8 height 8
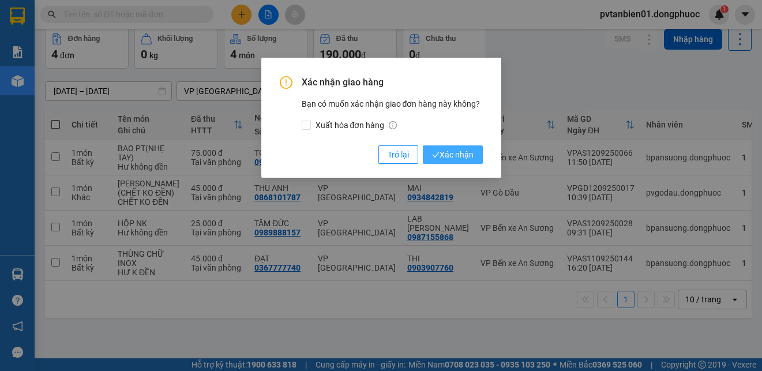
click at [467, 152] on span "Xác nhận" at bounding box center [453, 154] width 42 height 13
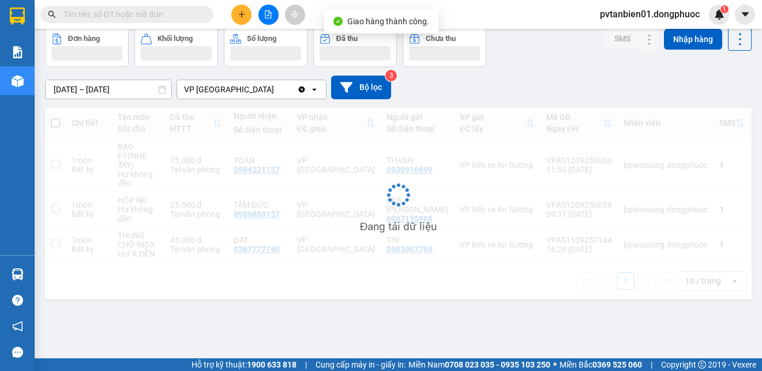
scroll to position [53, 0]
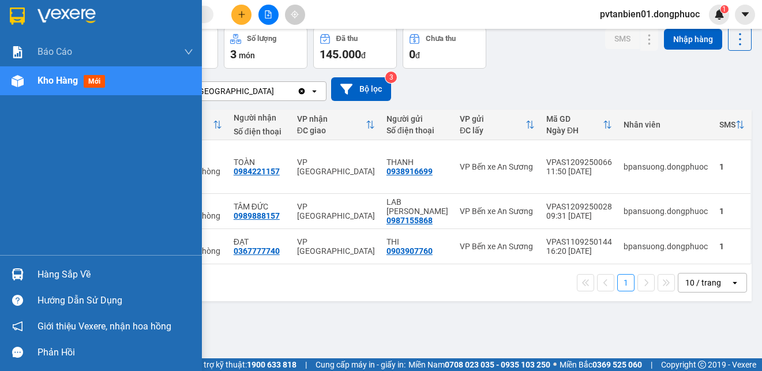
click at [50, 266] on div "Hàng sắp về" at bounding box center [115, 274] width 156 height 17
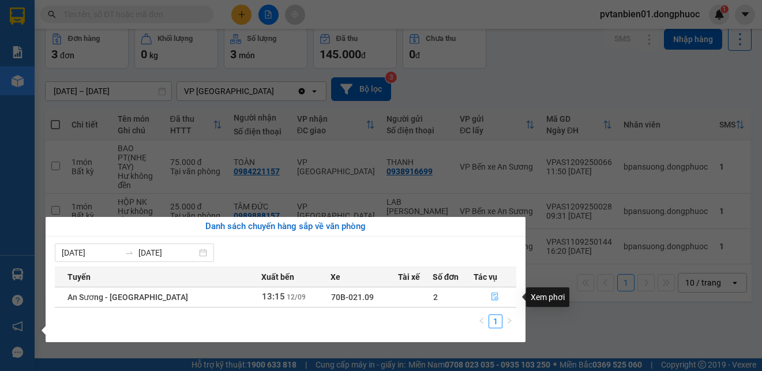
click at [492, 297] on icon "file-done" at bounding box center [495, 296] width 8 height 8
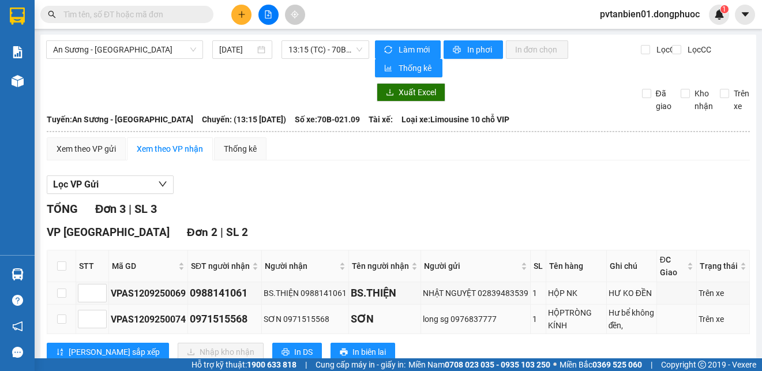
scroll to position [115, 0]
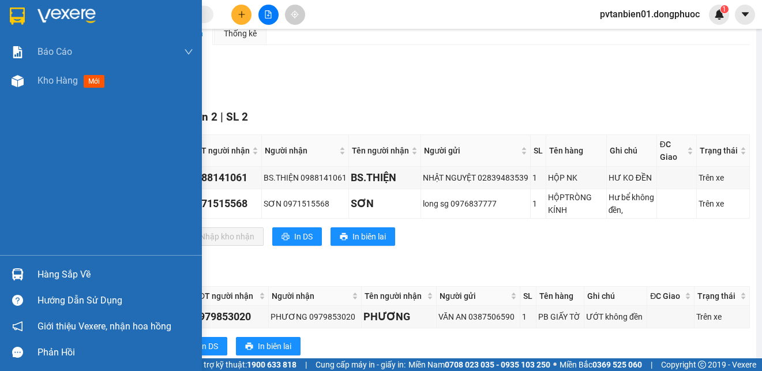
click at [11, 17] on img at bounding box center [17, 15] width 15 height 17
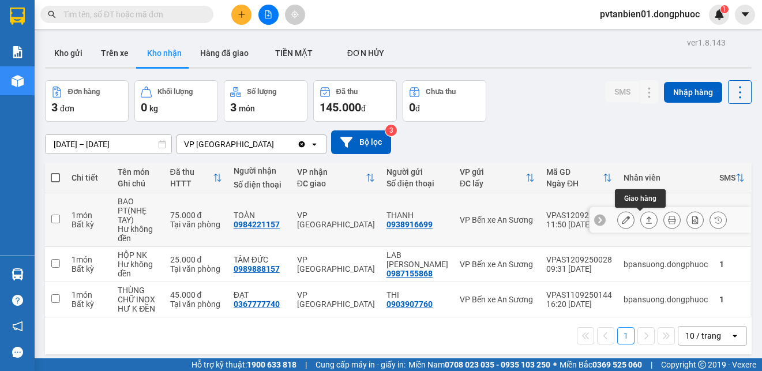
click at [645, 219] on icon at bounding box center [649, 220] width 8 height 8
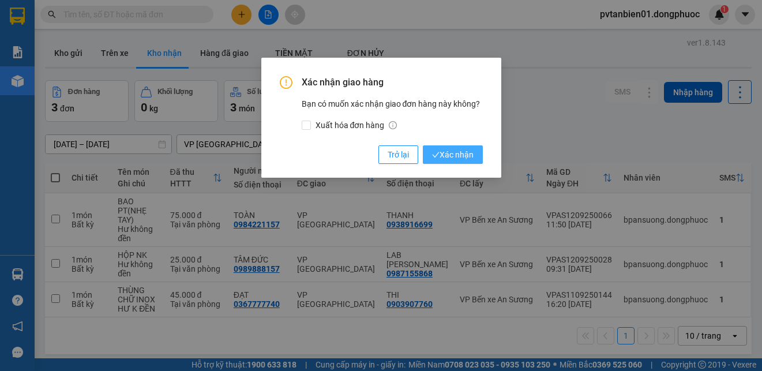
click at [478, 156] on button "Xác nhận" at bounding box center [453, 154] width 60 height 18
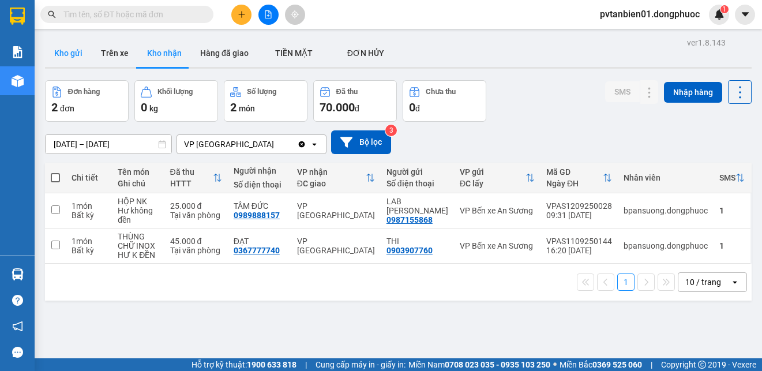
click at [73, 46] on button "Kho gửi" at bounding box center [68, 53] width 47 height 28
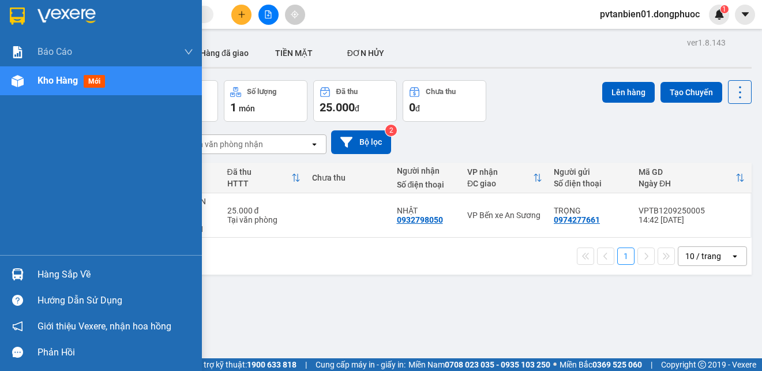
click at [81, 274] on div "Hàng sắp về" at bounding box center [115, 274] width 156 height 17
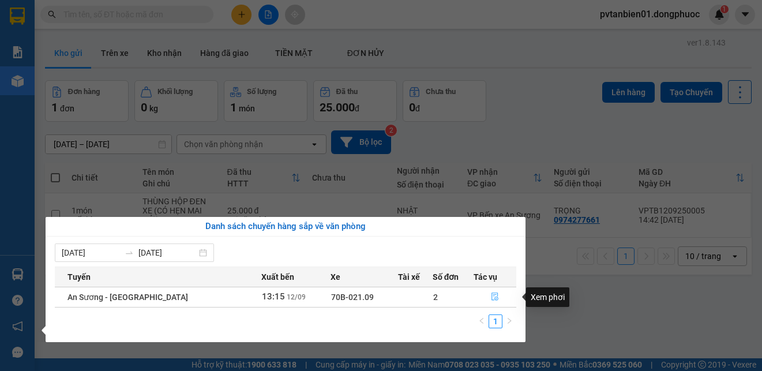
click at [495, 296] on icon "file-done" at bounding box center [495, 296] width 8 height 8
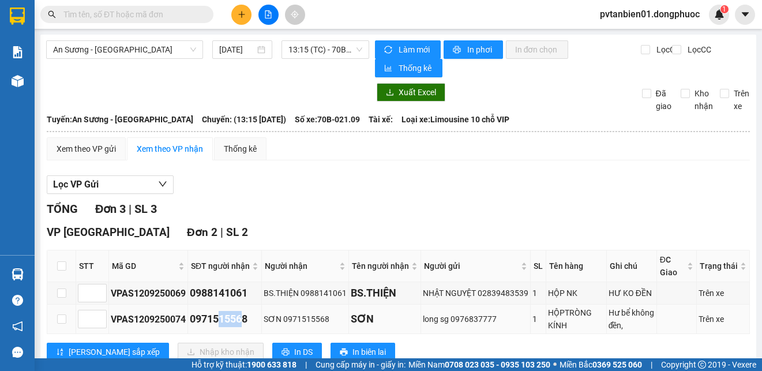
drag, startPoint x: 247, startPoint y: 319, endPoint x: 221, endPoint y: 321, distance: 26.0
click at [221, 321] on div "0971515568" at bounding box center [225, 319] width 70 height 16
drag, startPoint x: 249, startPoint y: 317, endPoint x: 185, endPoint y: 319, distance: 64.0
click at [185, 319] on tr "VPAS1209250074 0971515568 SƠN 0971515568 SƠN long sg 0976837777 1 HỘPTRÒNG KÍNH…" at bounding box center [398, 318] width 702 height 29
copy tr "0971515568"
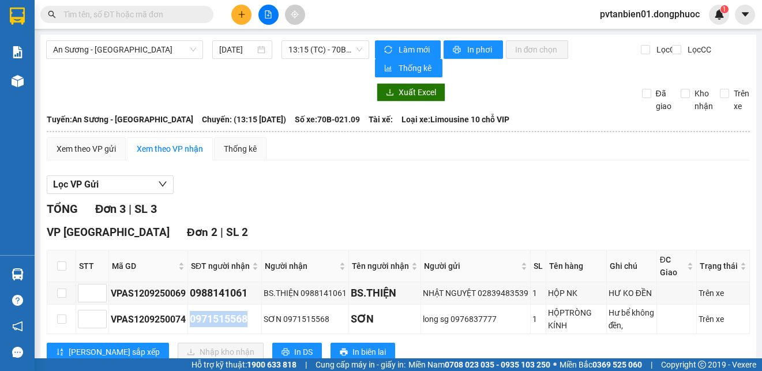
click at [134, 13] on input "text" at bounding box center [131, 14] width 136 height 13
paste input "0971515568"
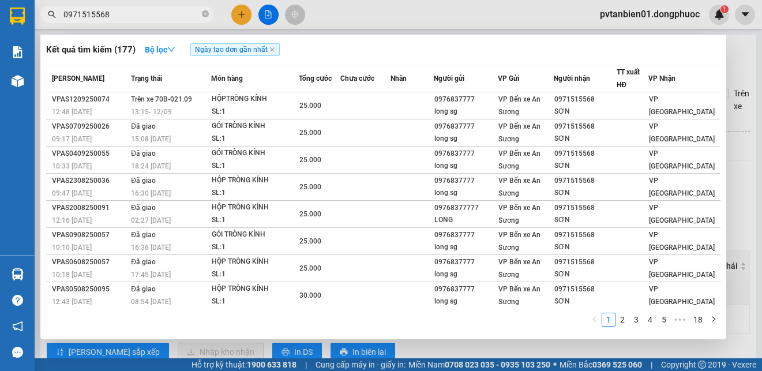
type input "0971515568"
click at [389, 17] on div at bounding box center [381, 185] width 762 height 371
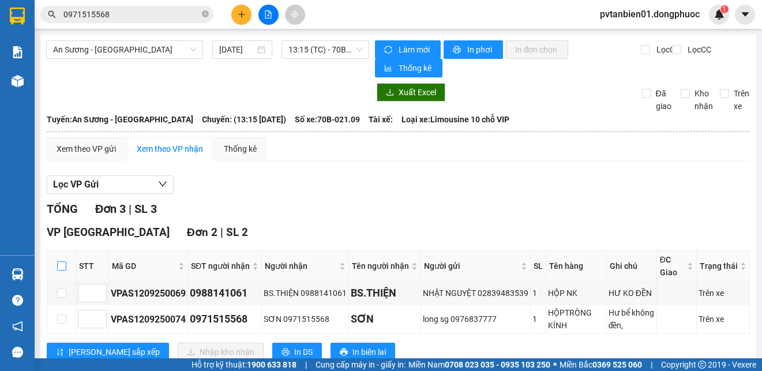
click at [58, 262] on input "checkbox" at bounding box center [61, 265] width 9 height 9
checkbox input "true"
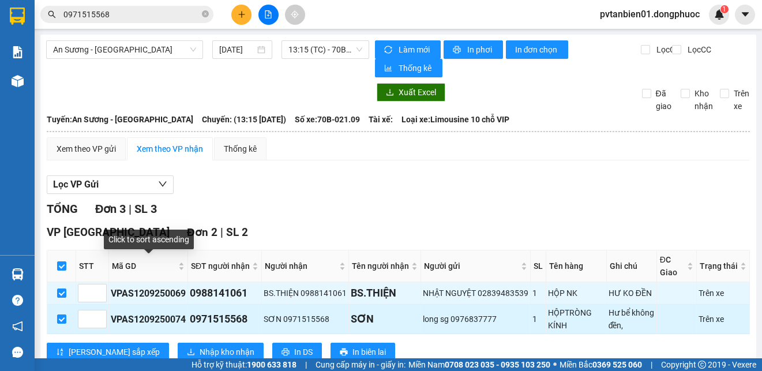
scroll to position [145, 0]
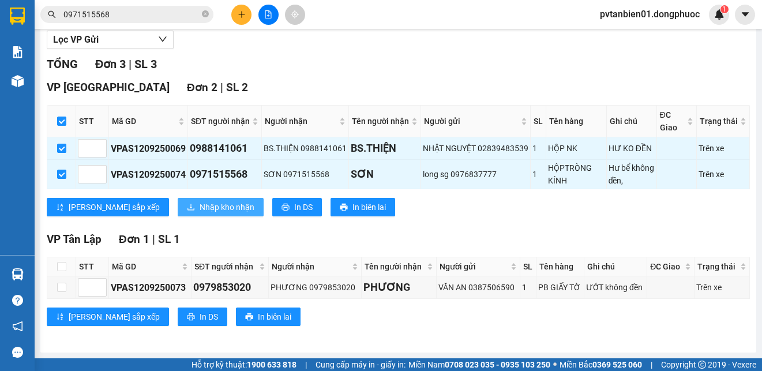
click at [199, 204] on span "Nhập kho nhận" at bounding box center [226, 207] width 55 height 13
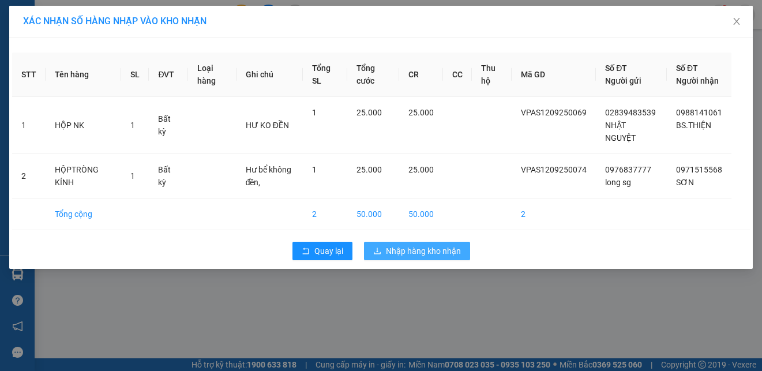
click at [414, 257] on span "Nhập hàng kho nhận" at bounding box center [423, 250] width 75 height 13
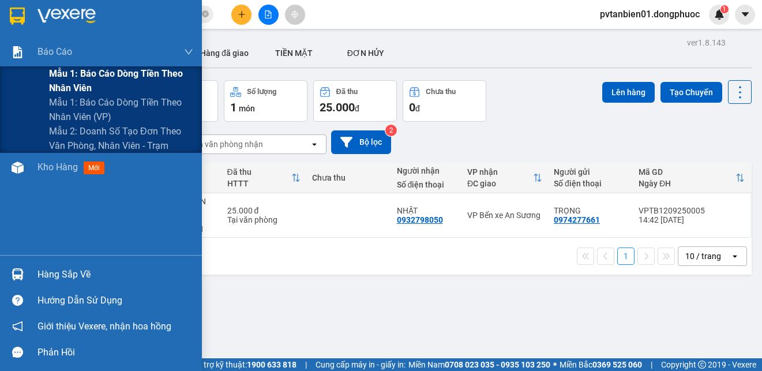
click at [115, 76] on span "Mẫu 1: Báo cáo dòng tiền theo nhân viên" at bounding box center [121, 80] width 144 height 29
